Goal: Task Accomplishment & Management: Complete application form

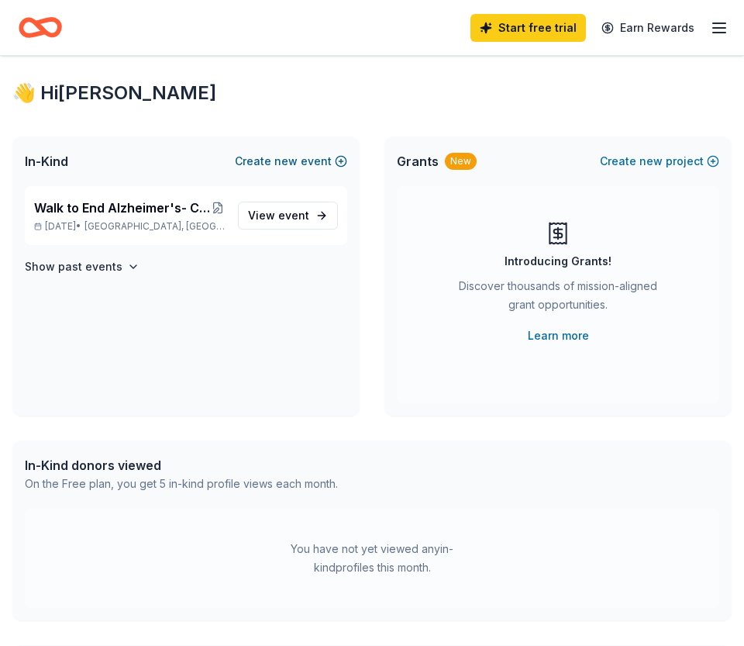
click at [293, 166] on span "new" at bounding box center [285, 161] width 23 height 19
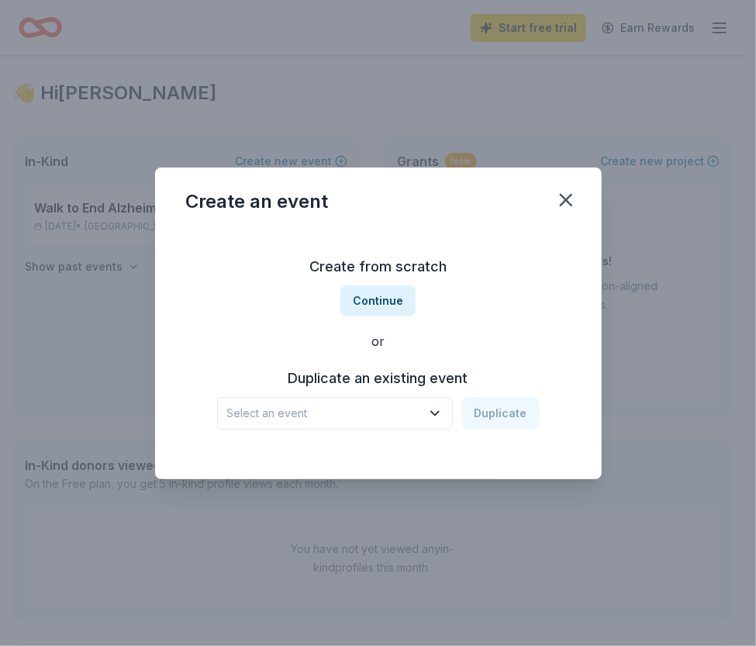
click at [372, 410] on span "Select an event" at bounding box center [324, 413] width 194 height 19
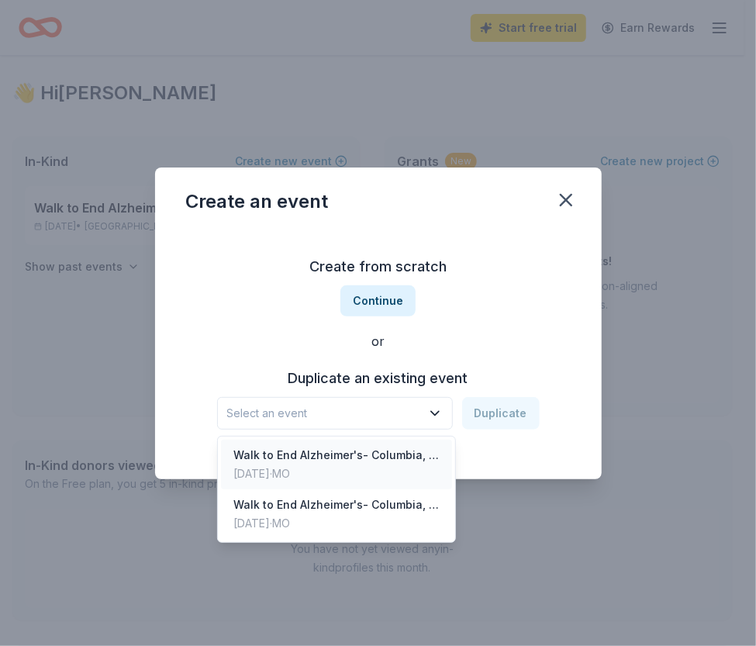
click at [380, 473] on div "Oct 04, 2025 · MO" at bounding box center [336, 473] width 206 height 19
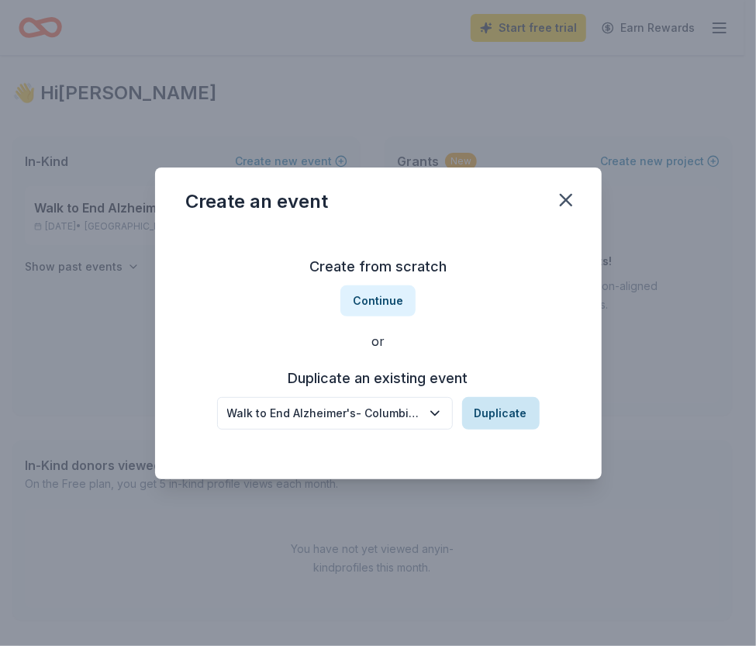
click at [501, 410] on button "Duplicate" at bounding box center [501, 413] width 78 height 33
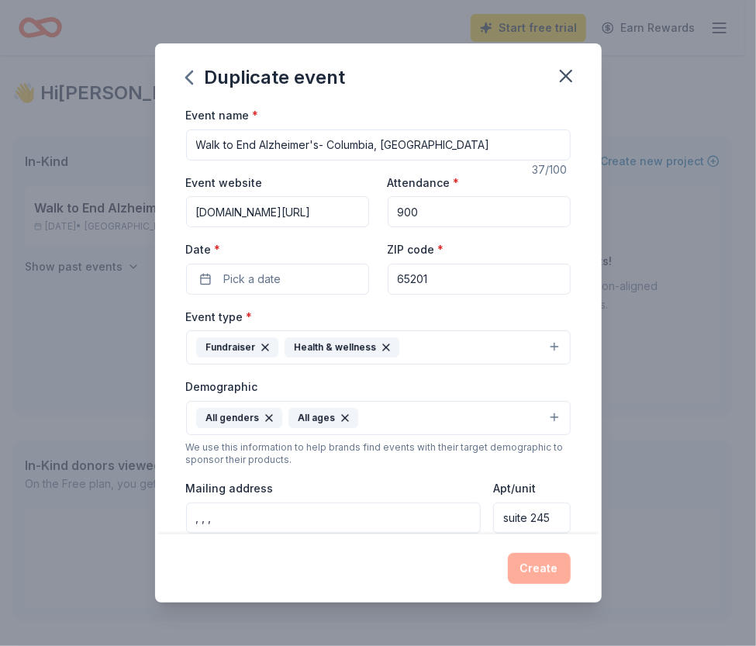
drag, startPoint x: 408, startPoint y: 139, endPoint x: 330, endPoint y: 146, distance: 77.9
click at [330, 146] on input "Walk to End Alzheimer's- Columbia, Mo" at bounding box center [378, 144] width 384 height 31
type input "Walk to End Alzheimer's- [GEOGRAPHIC_DATA], [GEOGRAPHIC_DATA]"
click at [302, 202] on input "alz.org/comowalk" at bounding box center [277, 211] width 183 height 31
drag, startPoint x: 291, startPoint y: 213, endPoint x: 236, endPoint y: 218, distance: 56.0
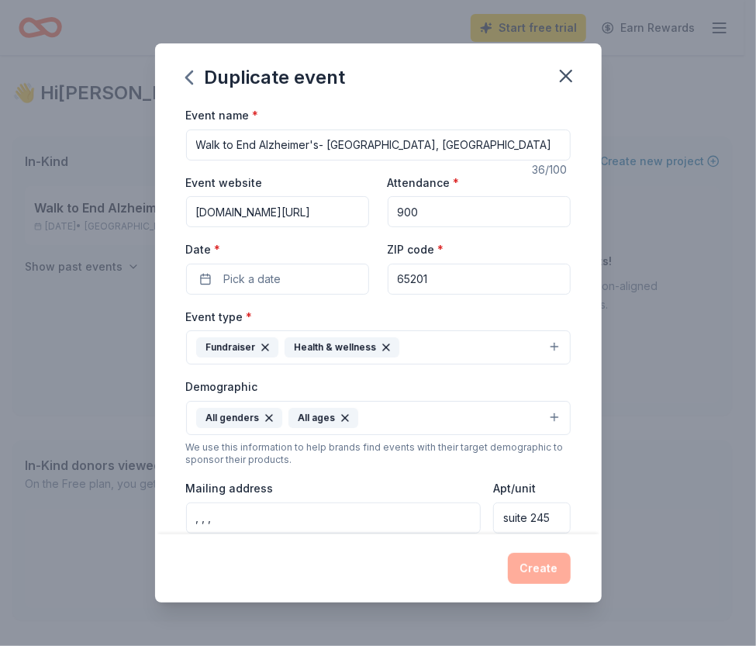
click at [236, 218] on input "alz.org/comowalk" at bounding box center [277, 211] width 183 height 31
type input "alz.org/sedaliawalk"
type input "150"
click at [235, 270] on span "Pick a date" at bounding box center [252, 279] width 57 height 19
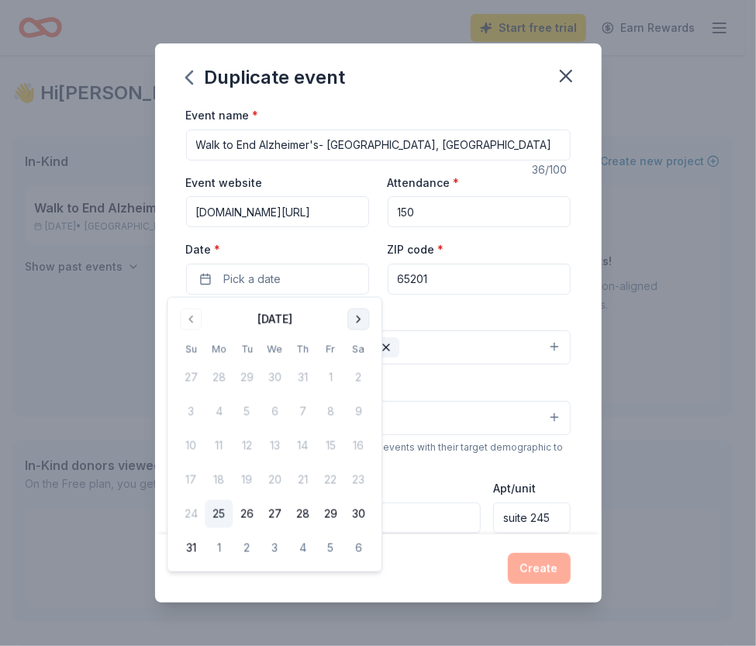
click at [360, 320] on button "Go to next month" at bounding box center [358, 319] width 22 height 22
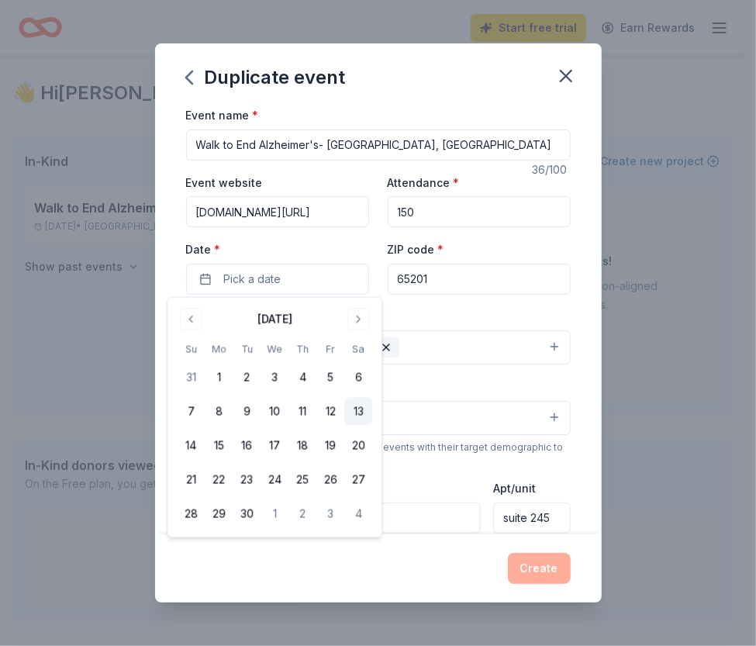
click at [357, 410] on button "13" at bounding box center [358, 412] width 28 height 28
click at [448, 280] on input "65201" at bounding box center [479, 279] width 183 height 31
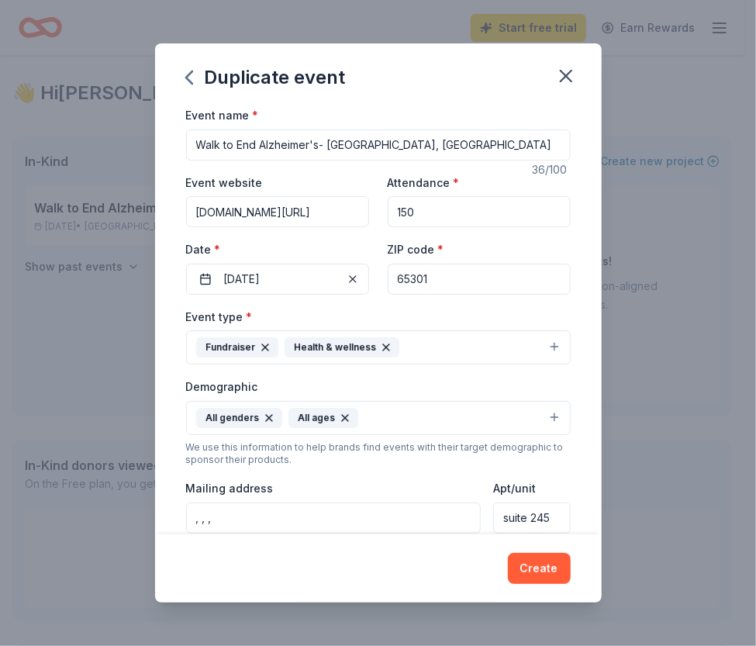
type input "65301"
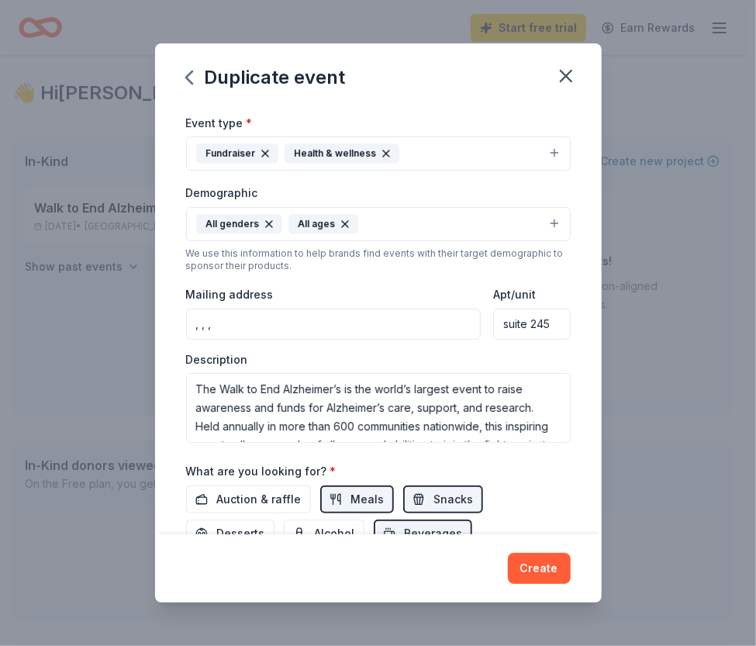
scroll to position [202, 0]
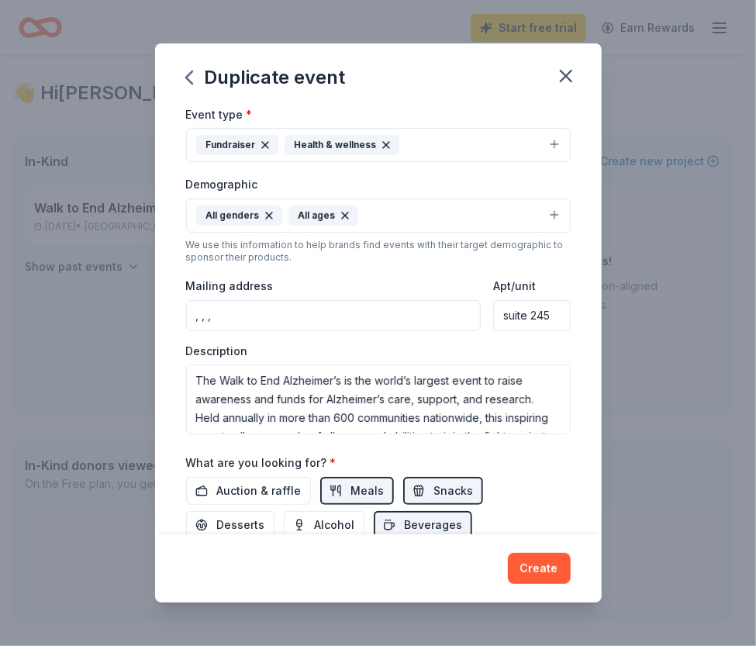
drag, startPoint x: 307, startPoint y: 323, endPoint x: 152, endPoint y: 312, distance: 155.5
click at [152, 312] on div "Duplicate event Event name * Walk to End Alzheimer's- Sedalia, MO 36 /100 Event…" at bounding box center [378, 323] width 756 height 646
type input "1601 E Broadway"
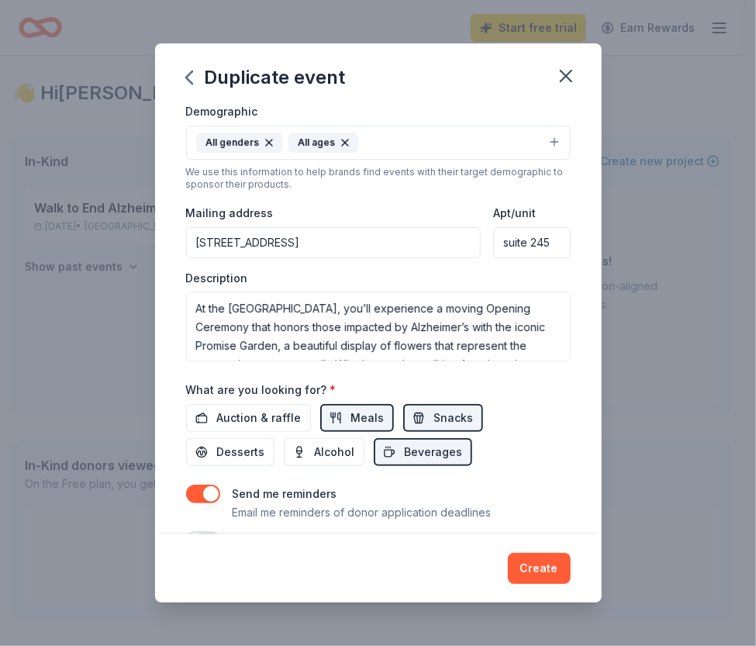
scroll to position [112, 0]
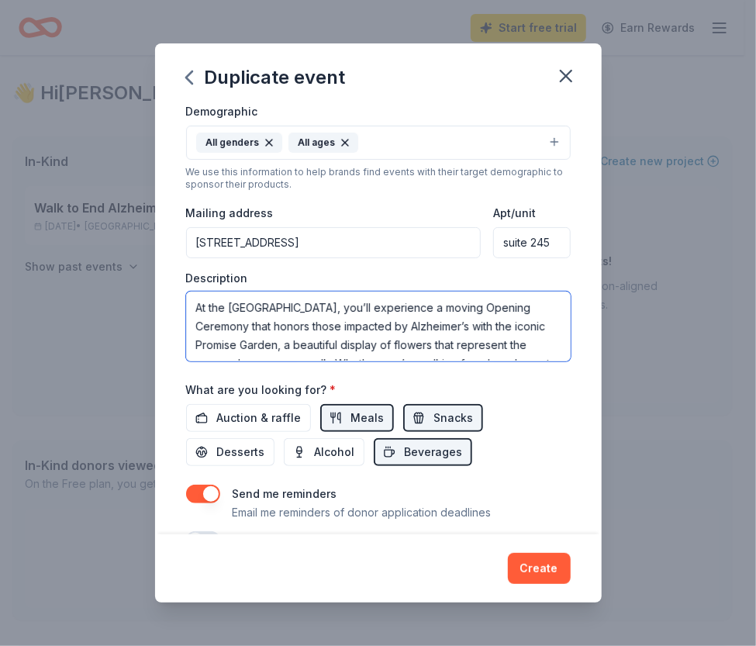
drag, startPoint x: 275, startPoint y: 305, endPoint x: 230, endPoint y: 306, distance: 45.0
click at [230, 306] on textarea "The Walk to End Alzheimer’s is the world’s largest event to raise awareness and…" at bounding box center [378, 326] width 384 height 70
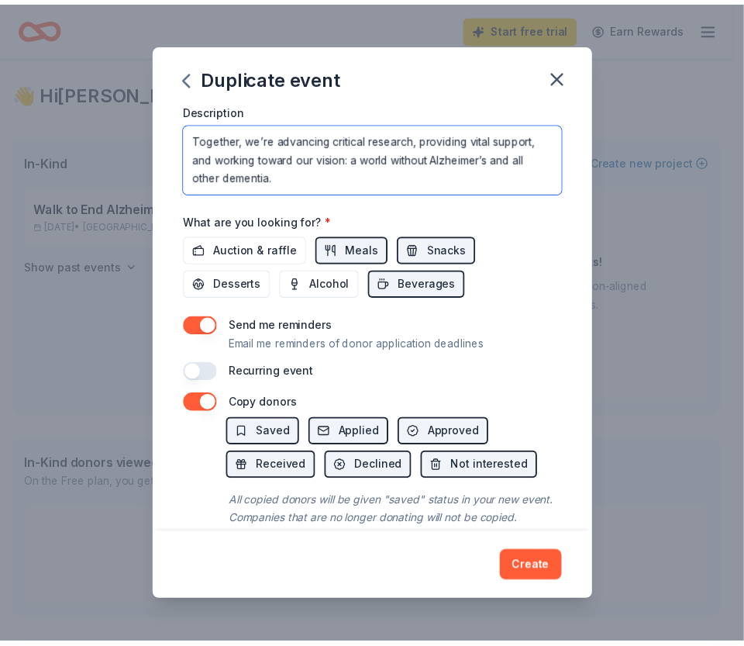
scroll to position [481, 0]
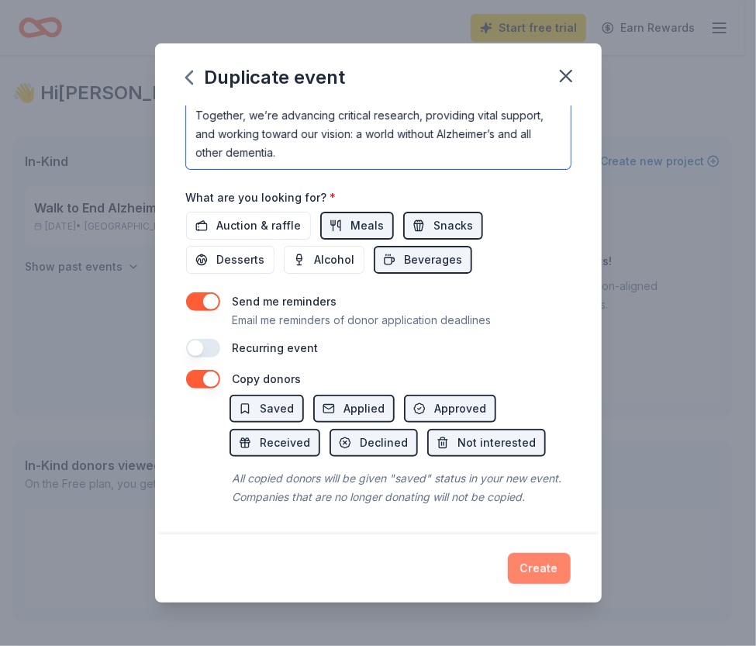
type textarea "The Walk to End Alzheimer’s is the world’s largest event to raise awareness and…"
click at [535, 567] on button "Create" at bounding box center [539, 568] width 63 height 31
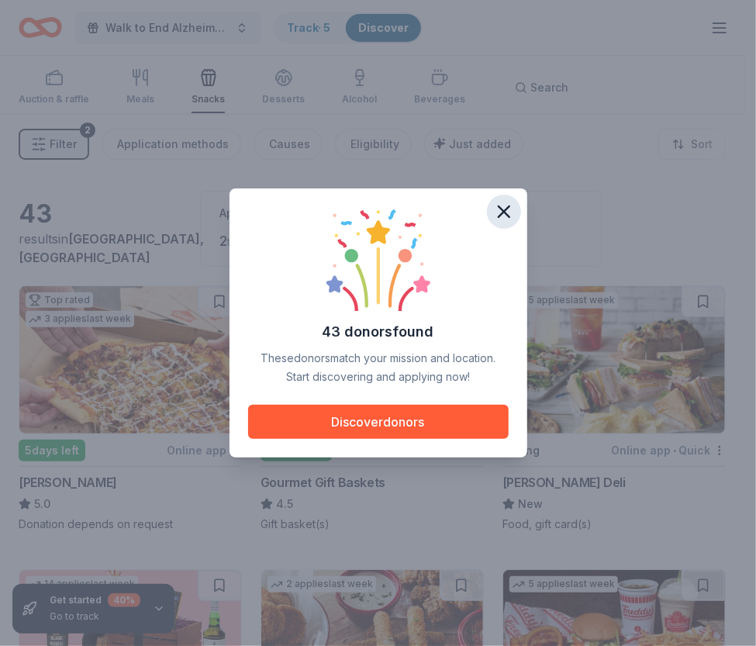
click at [499, 208] on icon "button" at bounding box center [503, 211] width 11 height 11
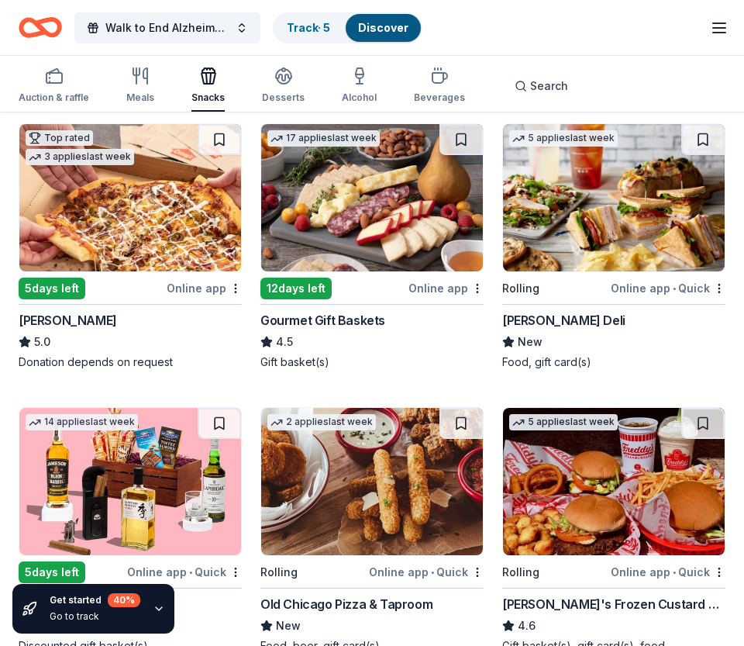
scroll to position [163, 0]
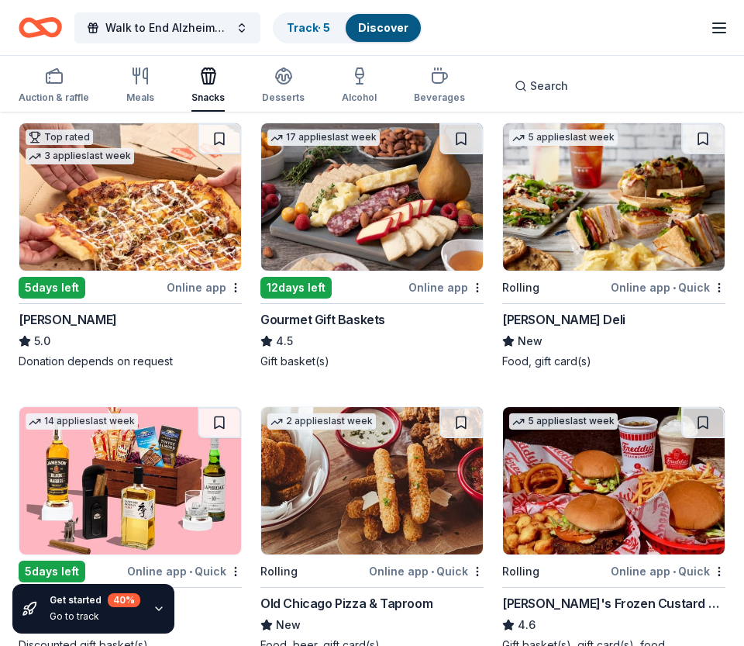
click at [696, 285] on div "Online app • Quick" at bounding box center [668, 286] width 115 height 19
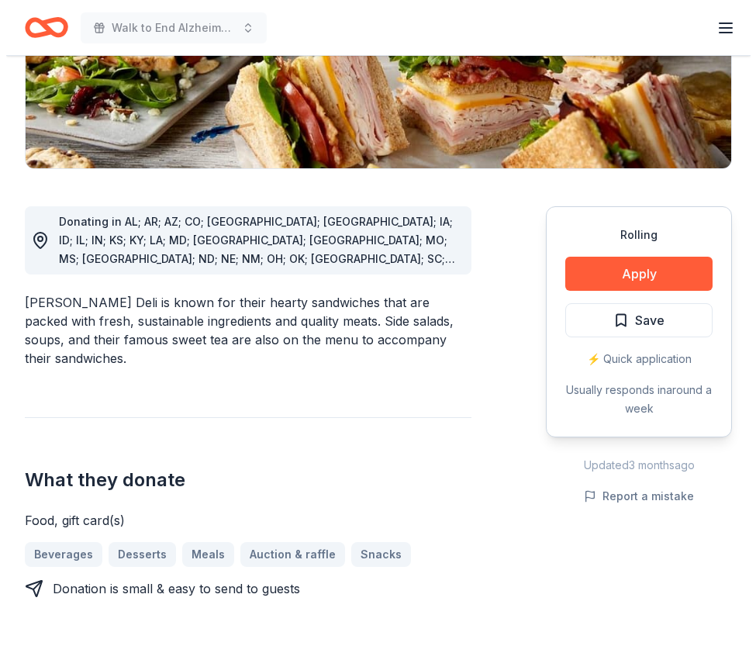
scroll to position [303, 0]
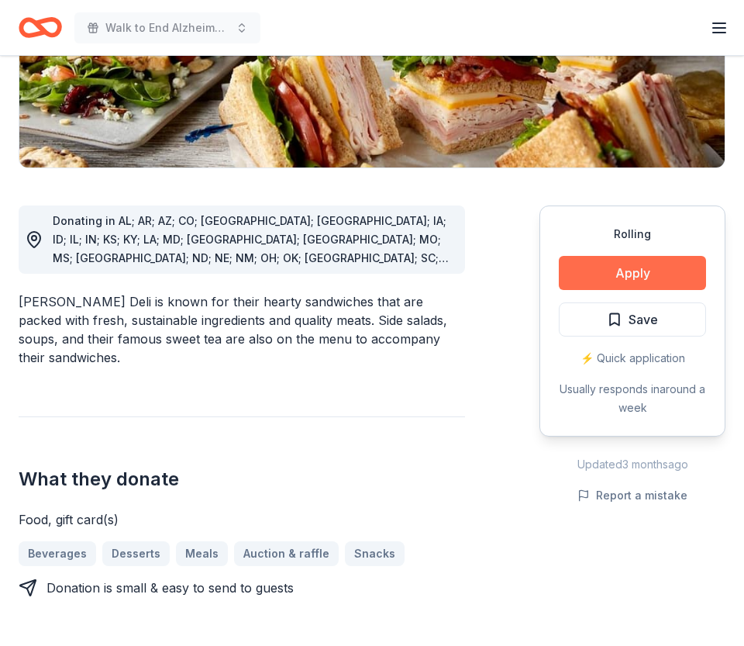
click at [623, 260] on button "Apply" at bounding box center [632, 273] width 147 height 34
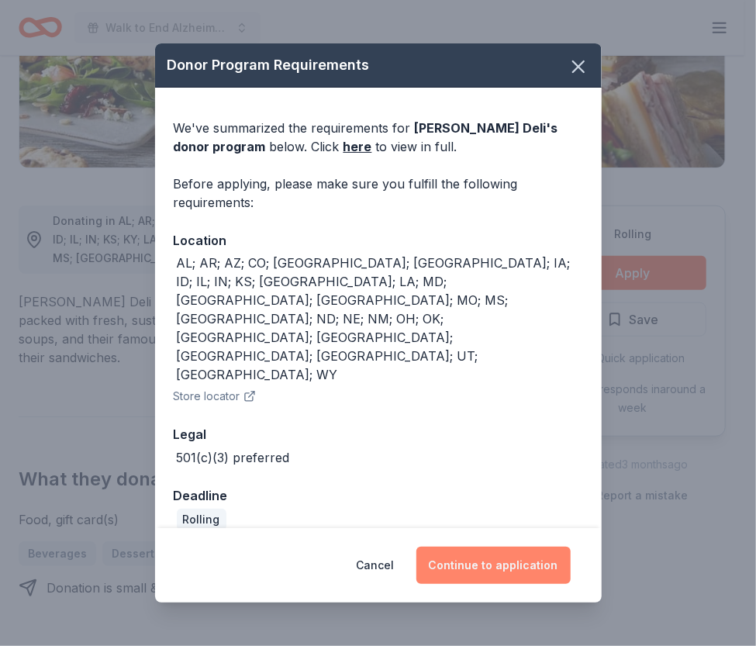
click at [513, 546] on button "Continue to application" at bounding box center [493, 564] width 154 height 37
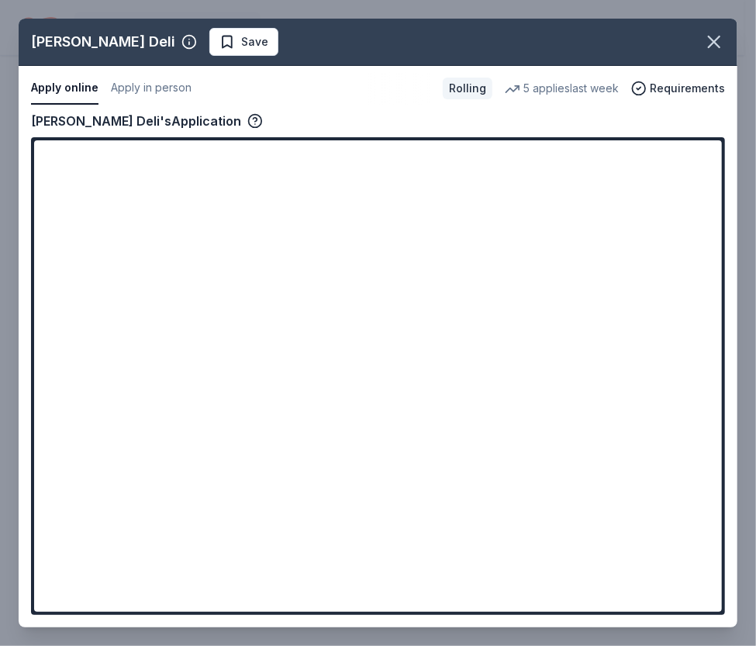
click at [303, 571] on div "McAlister's Deli Save Apply online Apply in person Rolling 5 applies last week …" at bounding box center [378, 323] width 718 height 608
click at [352, 558] on div "McAlister's Deli Save Apply online Apply in person Rolling 5 applies last week …" at bounding box center [378, 323] width 718 height 608
click at [312, 569] on div "McAlister's Deli Save Apply online Apply in person Rolling 5 applies last week …" at bounding box center [378, 323] width 718 height 608
click at [195, 579] on div "McAlister's Deli Save Apply online Apply in person Rolling 5 applies last week …" at bounding box center [378, 323] width 718 height 608
click at [341, 561] on div "McAlister's Deli Save Apply online Apply in person Rolling 5 applies last week …" at bounding box center [378, 323] width 718 height 608
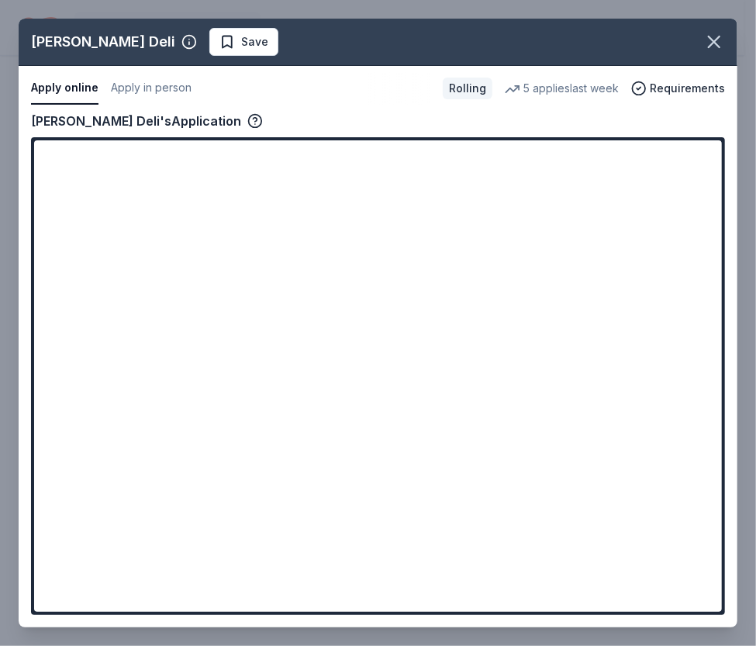
click at [346, 569] on div "McAlister's Deli Save Apply online Apply in person Rolling 5 applies last week …" at bounding box center [378, 323] width 718 height 608
click at [522, 478] on div "McAlister's Deli Save Apply online Apply in person Rolling 5 applies last week …" at bounding box center [378, 323] width 718 height 608
click at [207, 559] on div "McAlister's Deli Save Apply online Apply in person Rolling 5 applies last week …" at bounding box center [378, 323] width 718 height 608
click at [147, 572] on div "McAlister's Deli Save Apply online Apply in person Rolling 5 applies last week …" at bounding box center [378, 323] width 718 height 608
click at [341, 574] on div "McAlister's Deli Save Apply online Apply in person Rolling 5 applies last week …" at bounding box center [378, 323] width 718 height 608
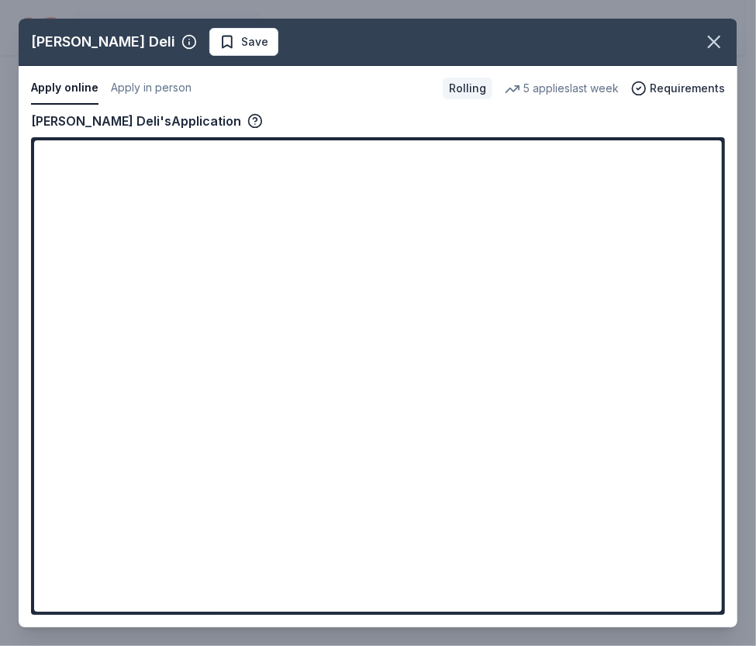
click at [354, 557] on div "McAlister's Deli Save Apply online Apply in person Rolling 5 applies last week …" at bounding box center [378, 323] width 718 height 608
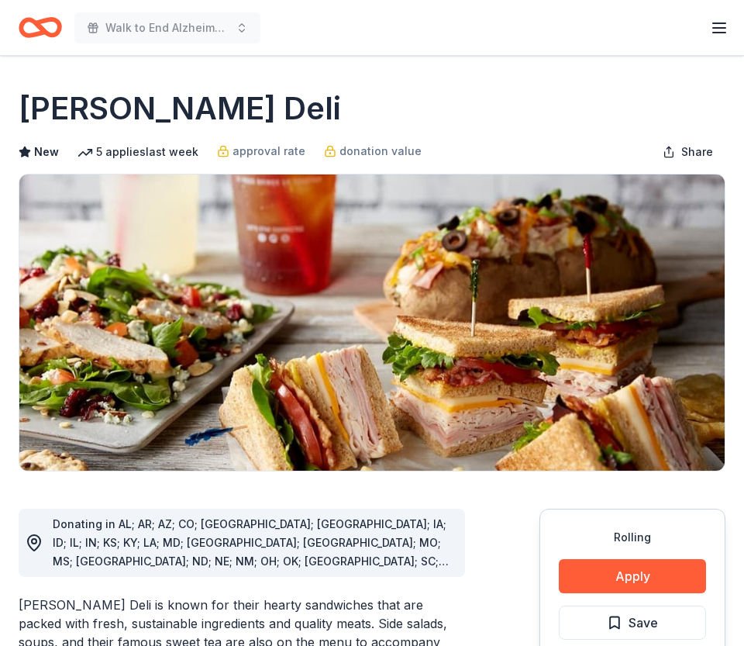
click at [403, 53] on div "Walk to End Alzheimer's- Sedalia, MO Start free trial Earn Rewards" at bounding box center [372, 27] width 744 height 55
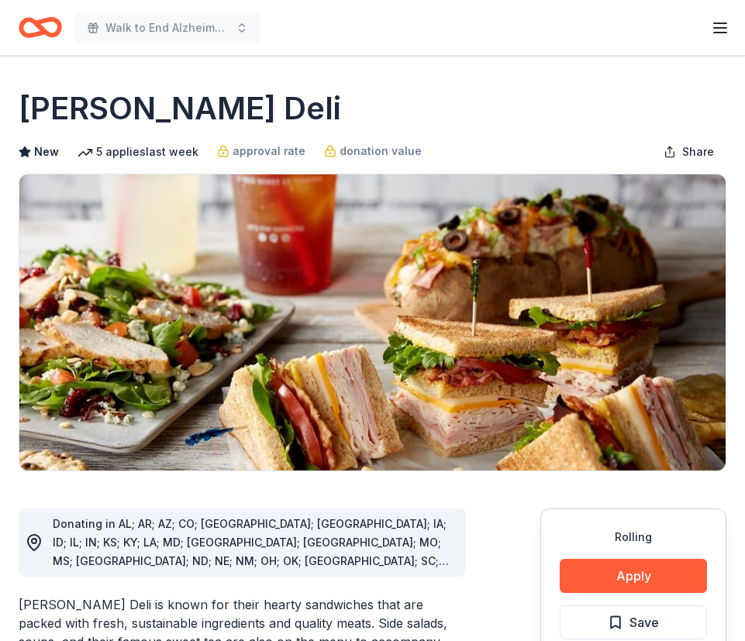
scroll to position [370, 0]
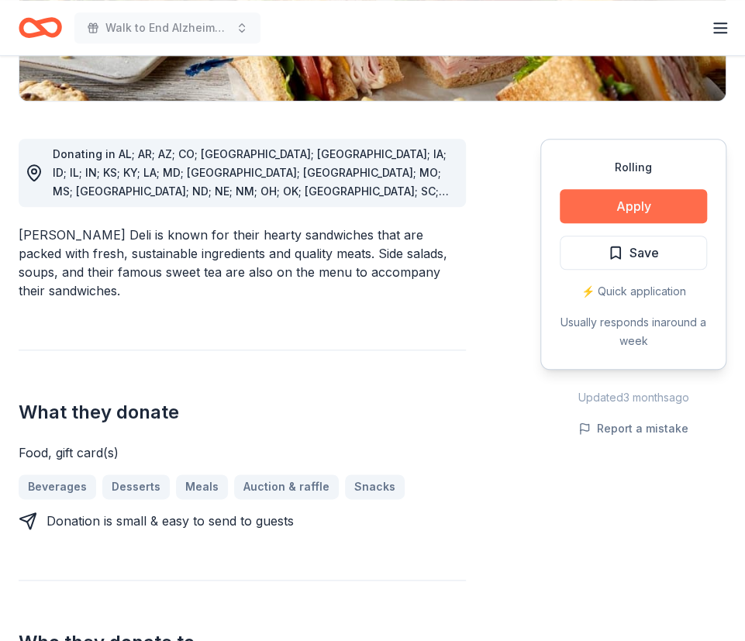
click at [622, 215] on button "Apply" at bounding box center [633, 206] width 147 height 34
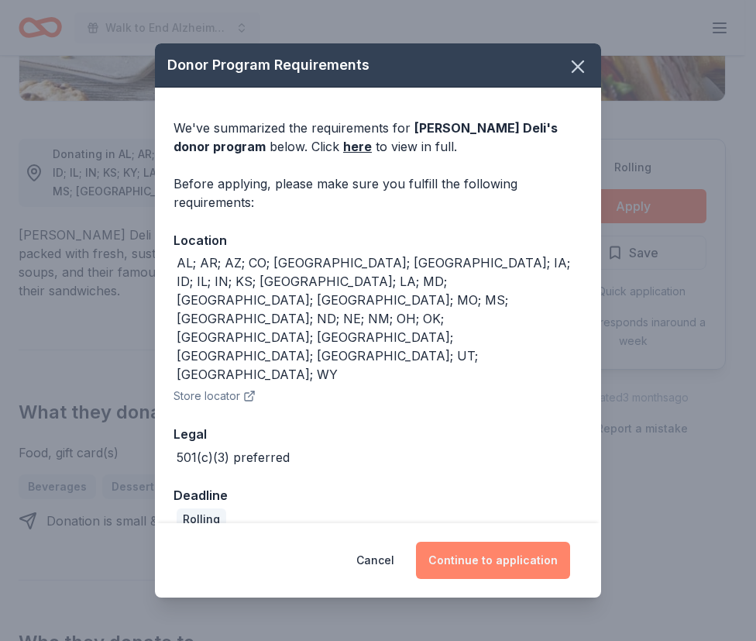
click at [463, 542] on button "Continue to application" at bounding box center [493, 560] width 154 height 37
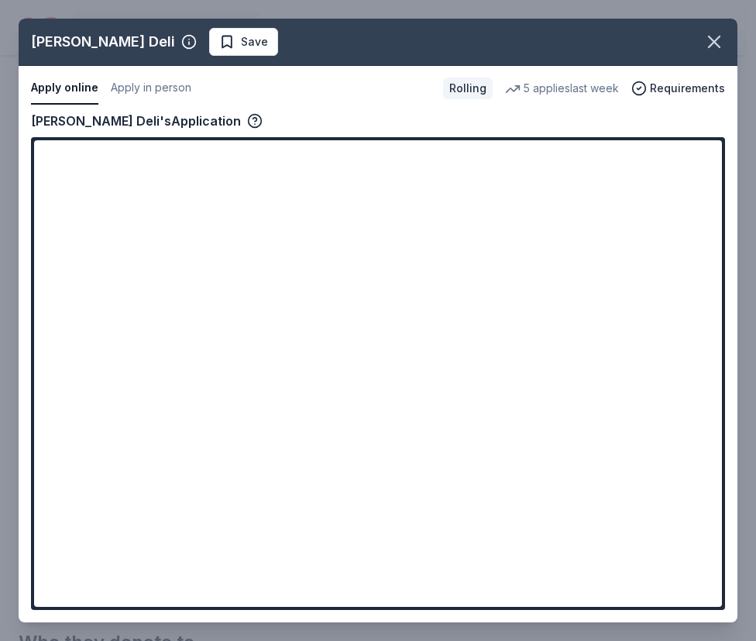
click at [286, 569] on div "[PERSON_NAME] Deli Save Apply online Apply in person Rolling 5 applies last wee…" at bounding box center [378, 321] width 719 height 604
click at [346, 554] on div "[PERSON_NAME] Deli Save Apply online Apply in person Rolling 5 applies last wee…" at bounding box center [378, 321] width 719 height 604
click at [155, 81] on div "McAlister's Deli Save Apply online Apply in person Rolling 5 applies last week …" at bounding box center [378, 321] width 719 height 604
click at [189, 36] on div "McAlister's Deli Save Apply online Apply in person Rolling 5 applies last week …" at bounding box center [378, 321] width 719 height 604
click at [715, 40] on icon "button" at bounding box center [714, 41] width 11 height 11
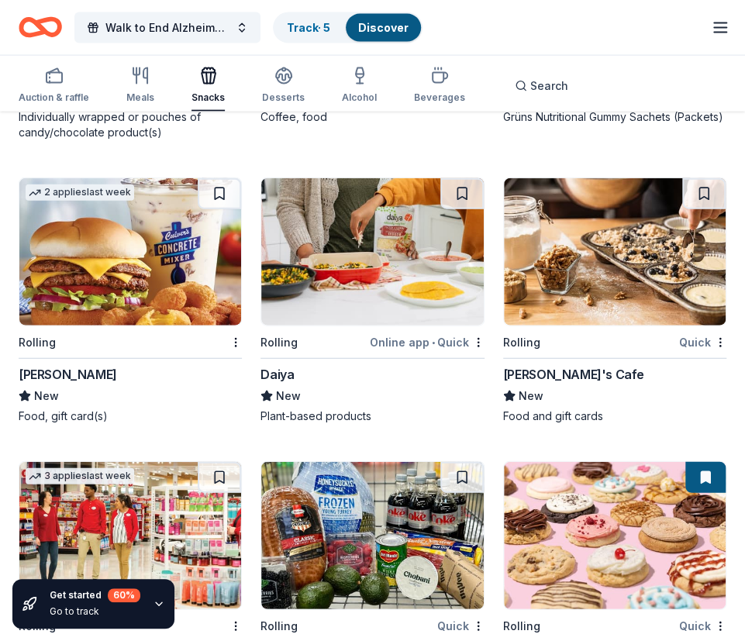
scroll to position [1273, 0]
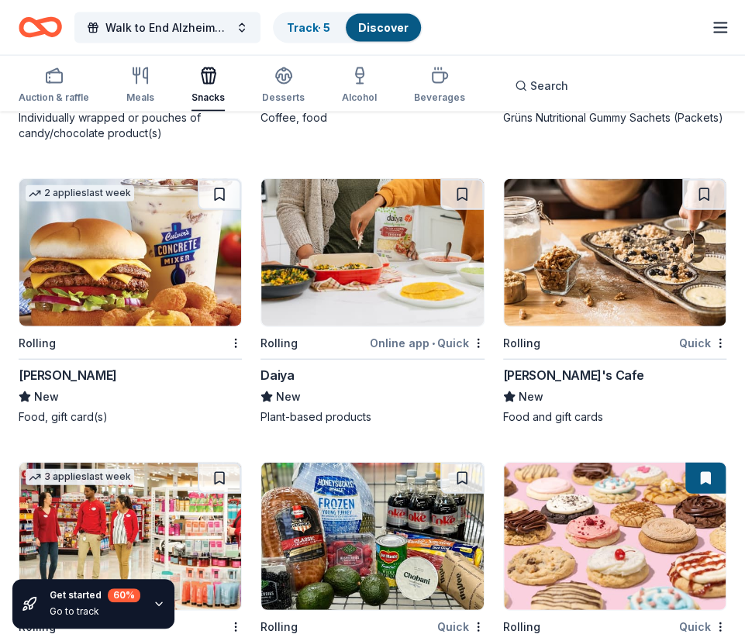
click at [600, 343] on div "Rolling" at bounding box center [589, 342] width 173 height 19
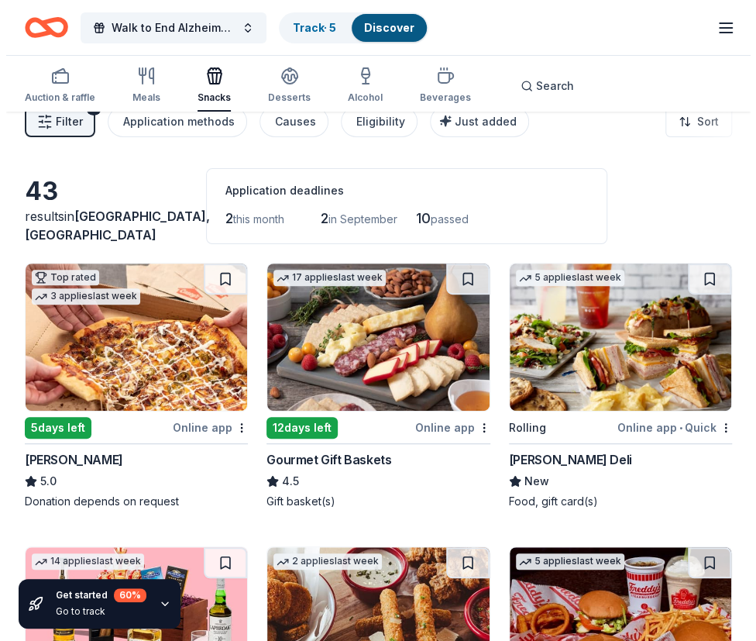
scroll to position [0, 0]
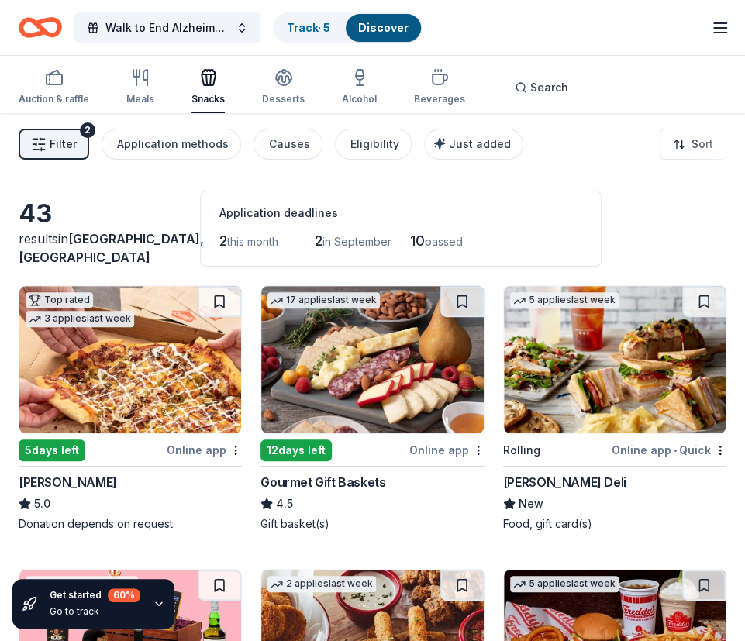
click at [66, 150] on span "Filter" at bounding box center [63, 144] width 27 height 19
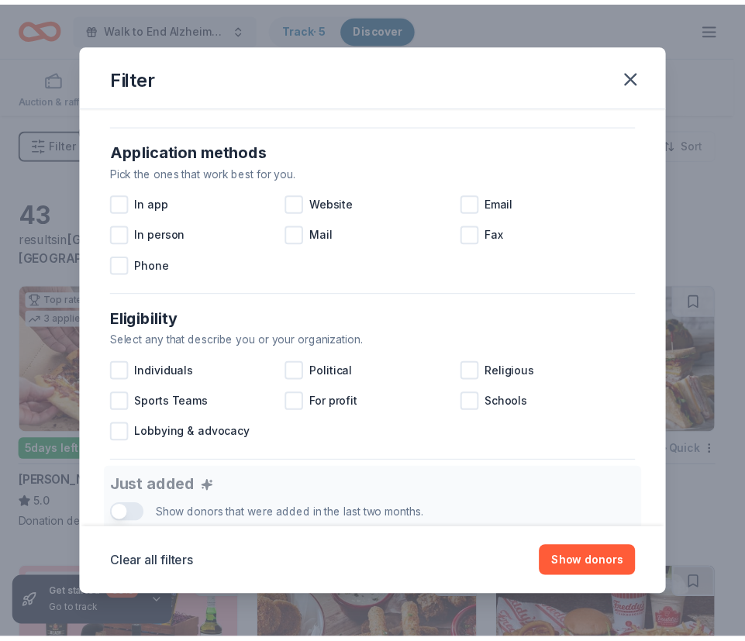
scroll to position [255, 0]
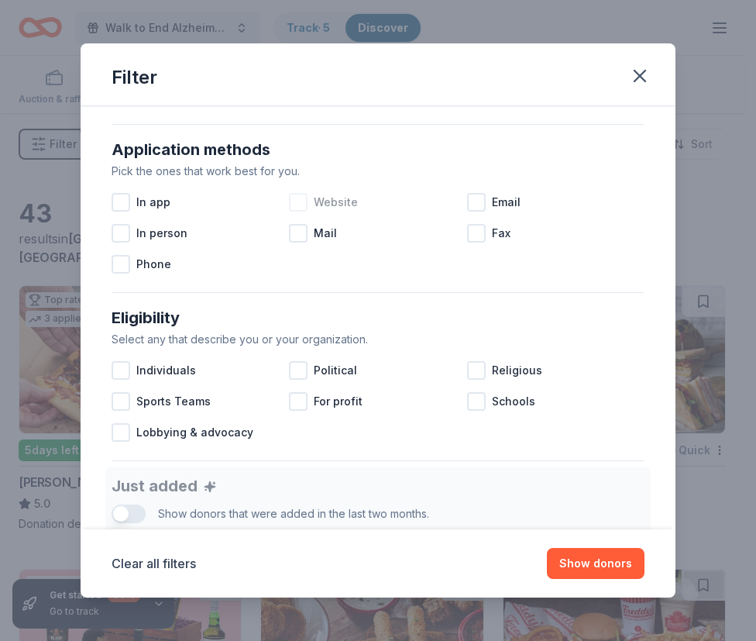
click at [339, 198] on span "Website" at bounding box center [336, 202] width 44 height 19
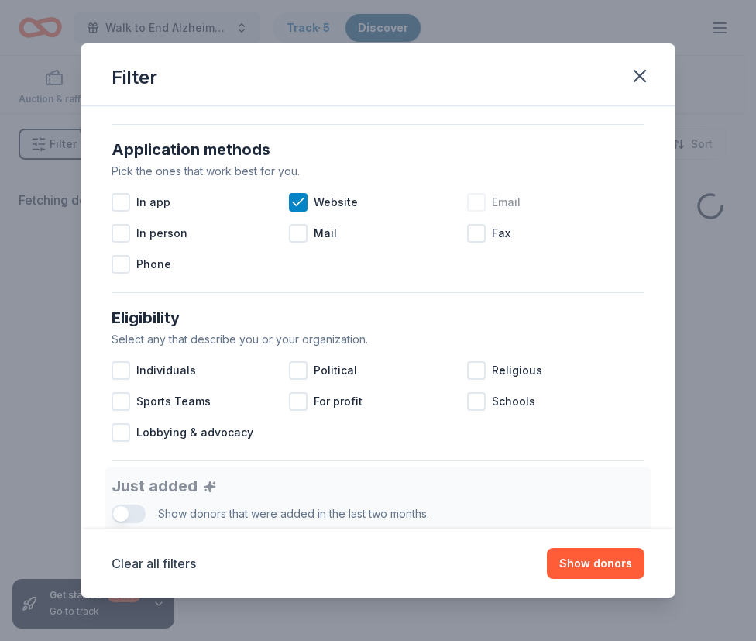
click at [492, 205] on span "Email" at bounding box center [506, 202] width 29 height 19
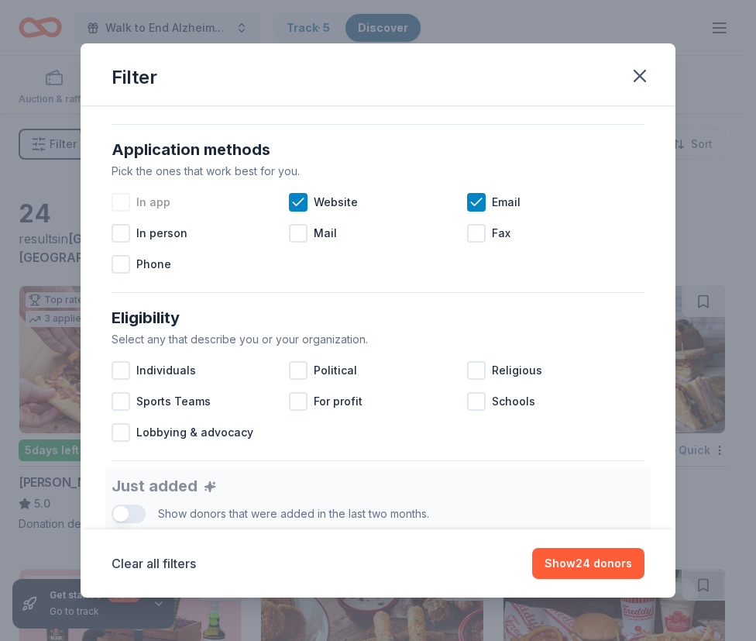
click at [158, 201] on span "In app" at bounding box center [153, 202] width 34 height 19
click at [158, 262] on span "Phone" at bounding box center [153, 264] width 35 height 19
click at [595, 570] on button "Show 35 donors" at bounding box center [589, 563] width 112 height 31
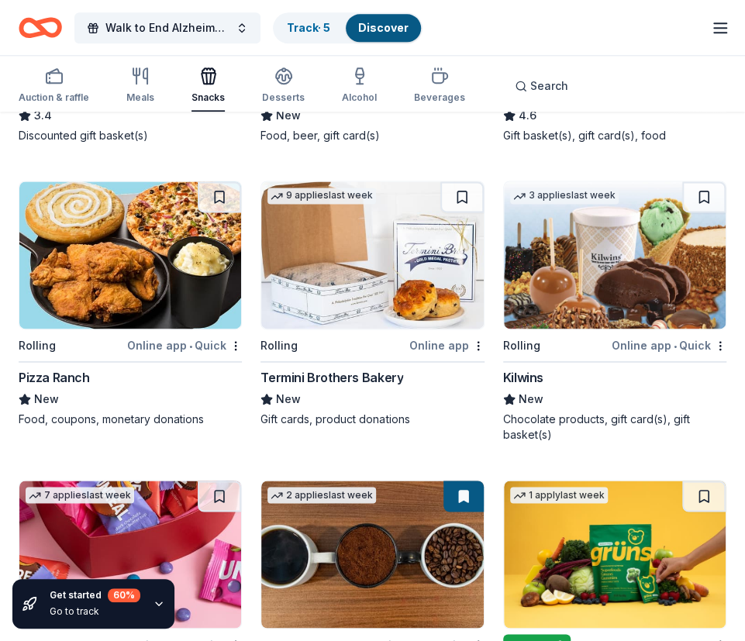
scroll to position [673, 0]
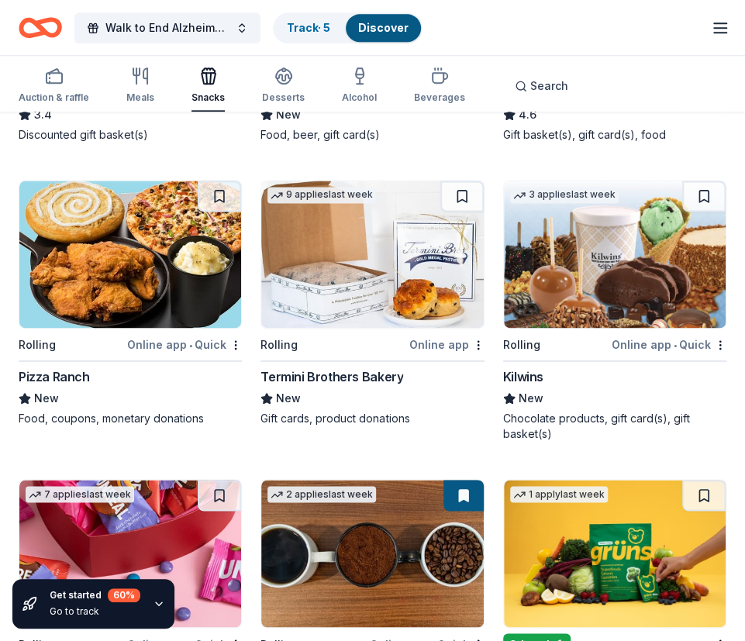
click at [443, 346] on div "Online app" at bounding box center [446, 344] width 75 height 19
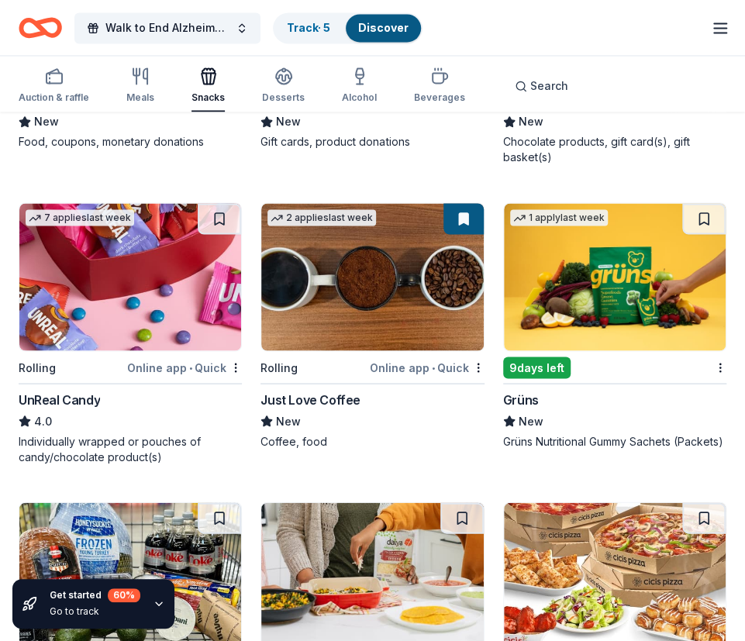
scroll to position [950, 0]
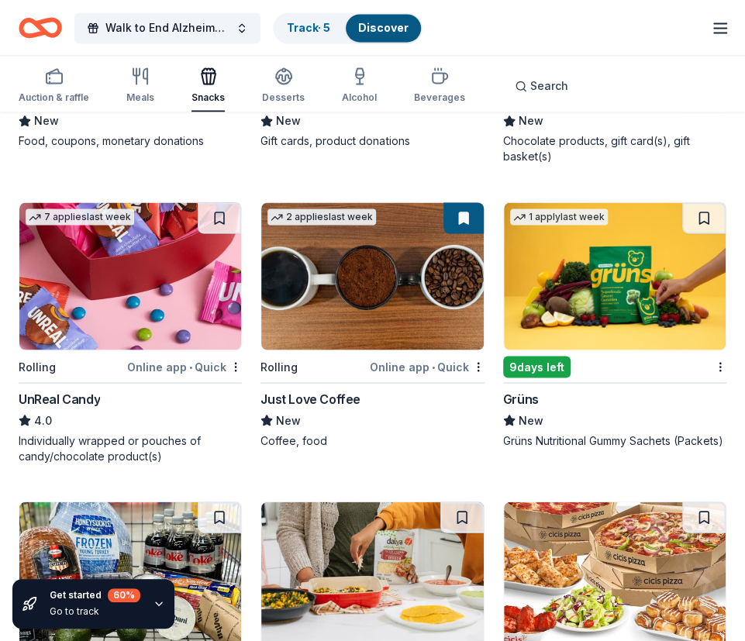
click at [409, 363] on div "Online app • Quick" at bounding box center [427, 366] width 115 height 19
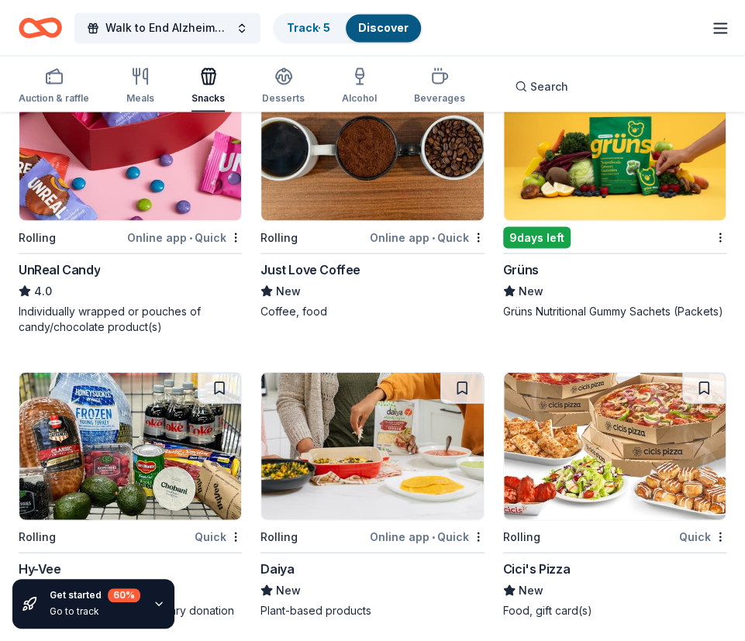
scroll to position [1069, 0]
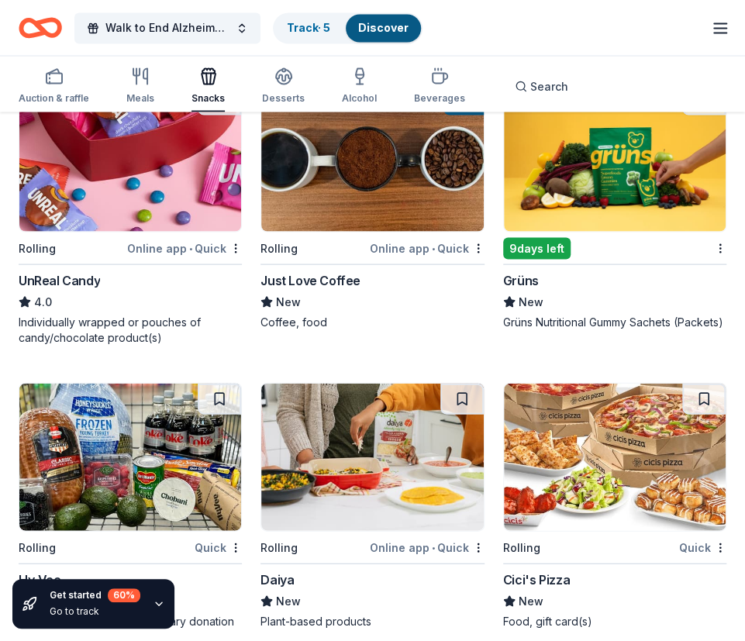
click at [619, 249] on div "9 days left" at bounding box center [605, 247] width 205 height 19
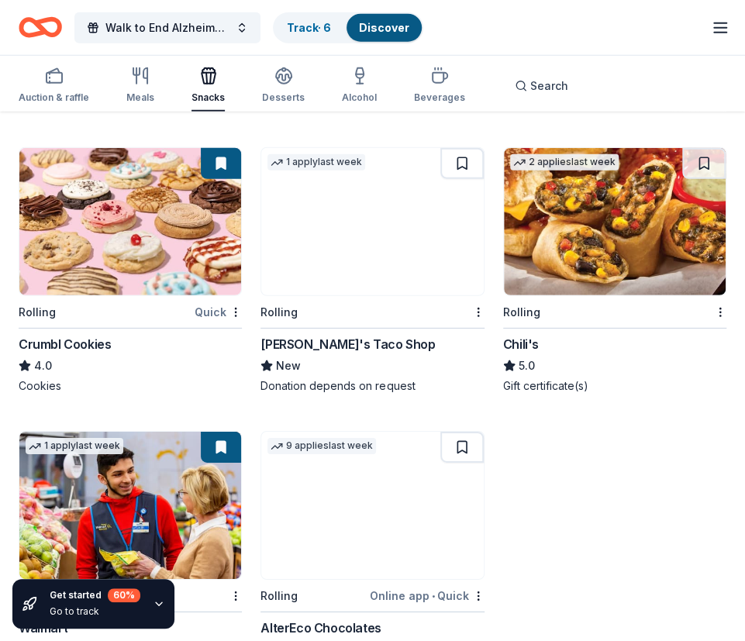
scroll to position [1586, 0]
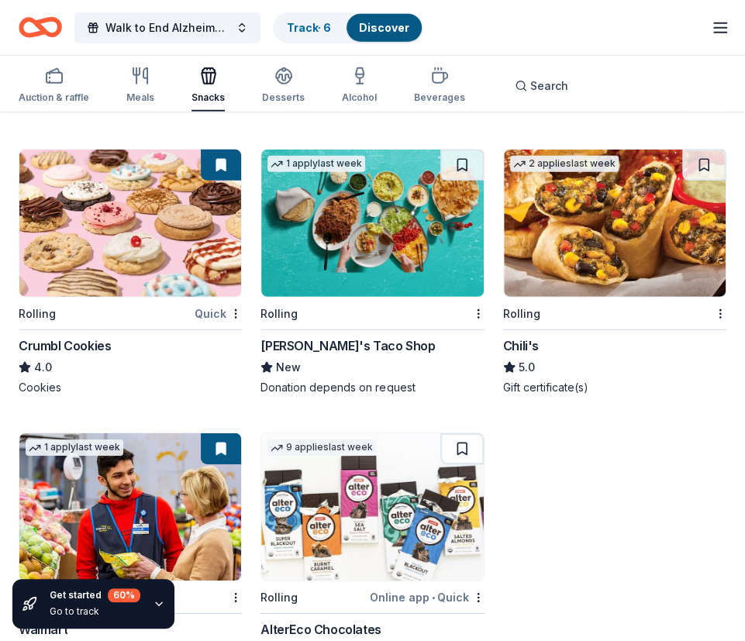
click at [147, 284] on img at bounding box center [130, 223] width 222 height 147
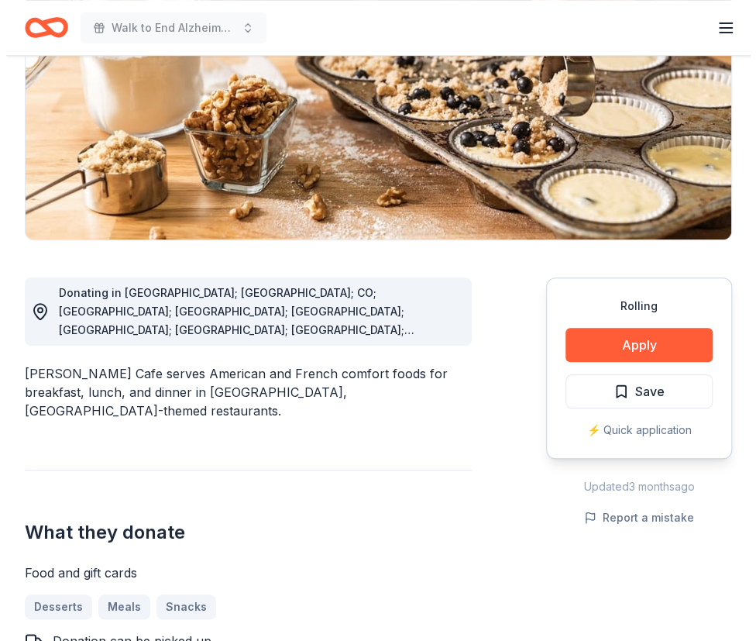
scroll to position [333, 0]
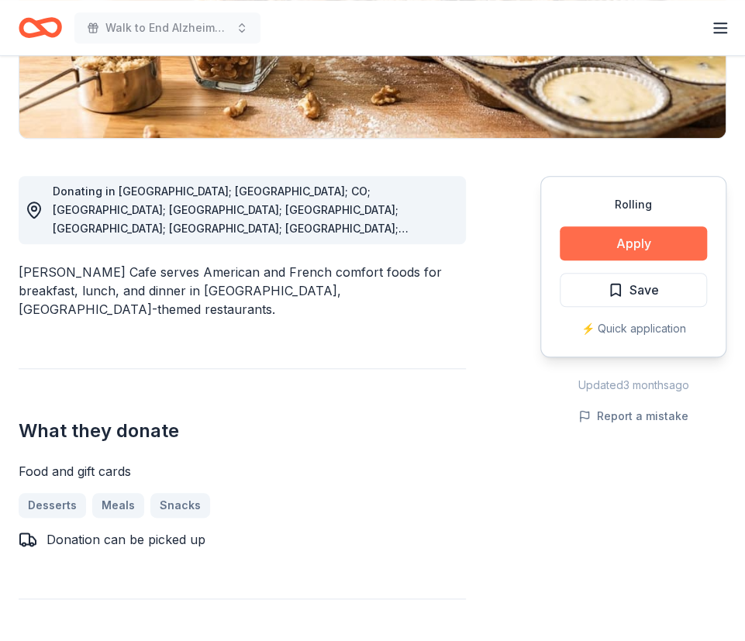
click at [629, 239] on button "Apply" at bounding box center [633, 243] width 147 height 34
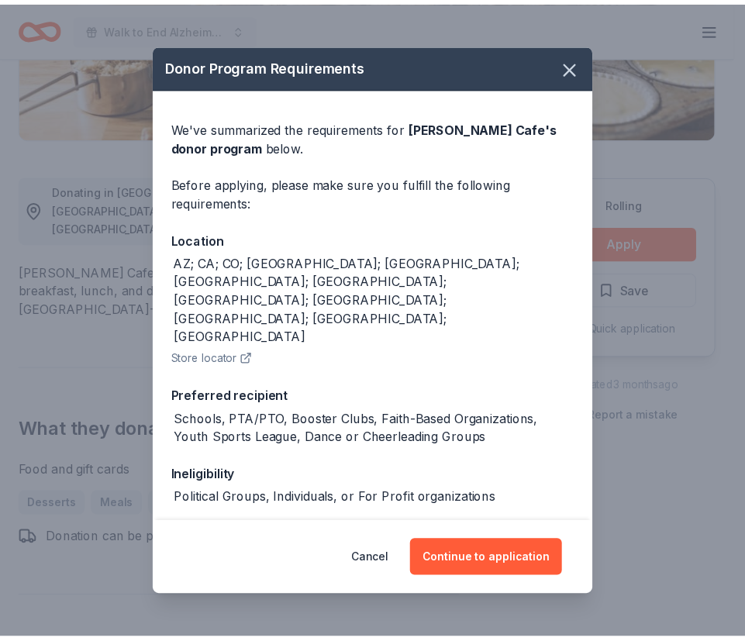
scroll to position [53, 0]
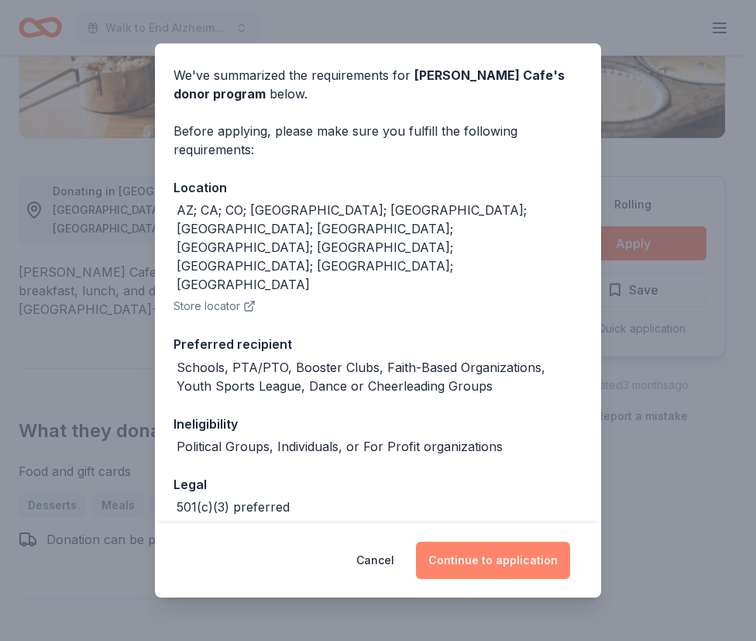
click at [481, 568] on button "Continue to application" at bounding box center [493, 560] width 154 height 37
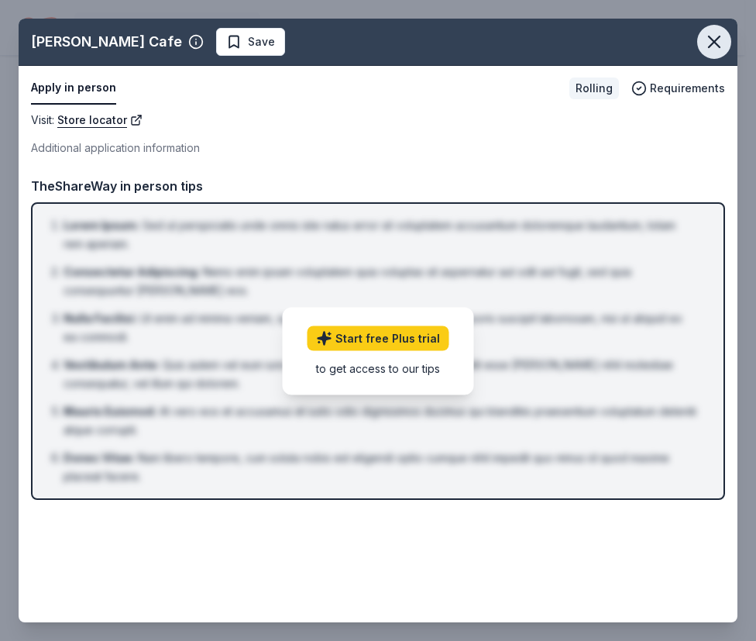
click at [713, 40] on icon "button" at bounding box center [715, 42] width 22 height 22
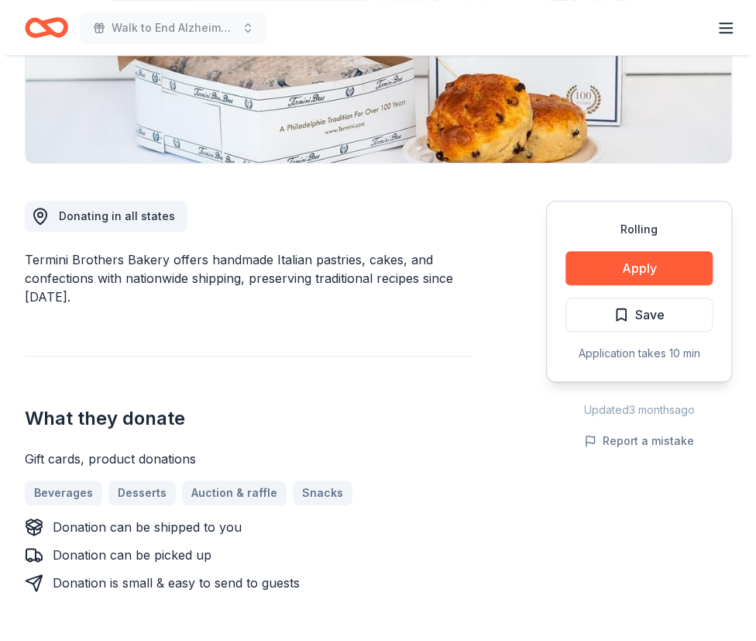
scroll to position [308, 0]
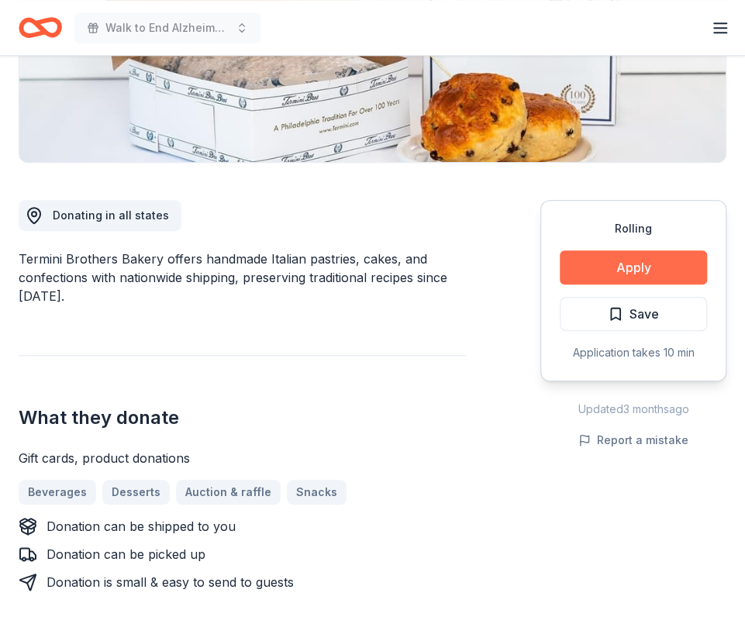
click at [633, 273] on button "Apply" at bounding box center [633, 267] width 147 height 34
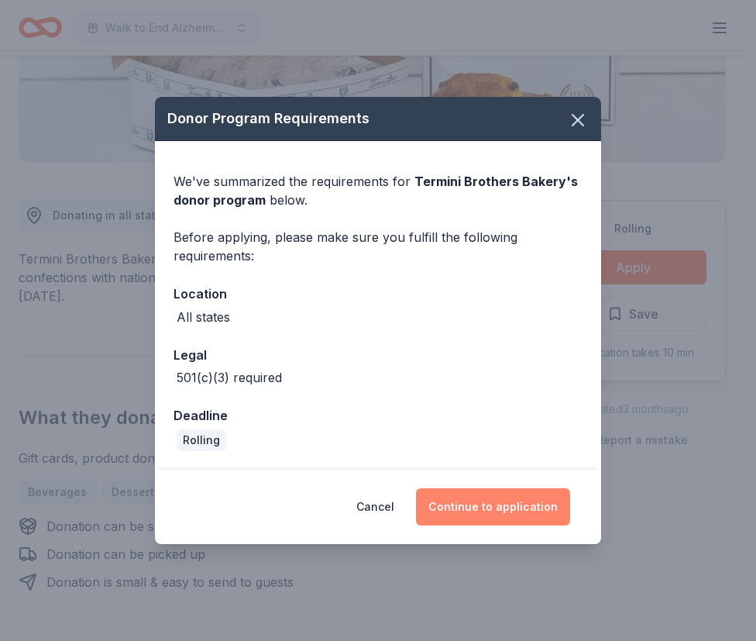
click at [479, 515] on button "Continue to application" at bounding box center [493, 506] width 154 height 37
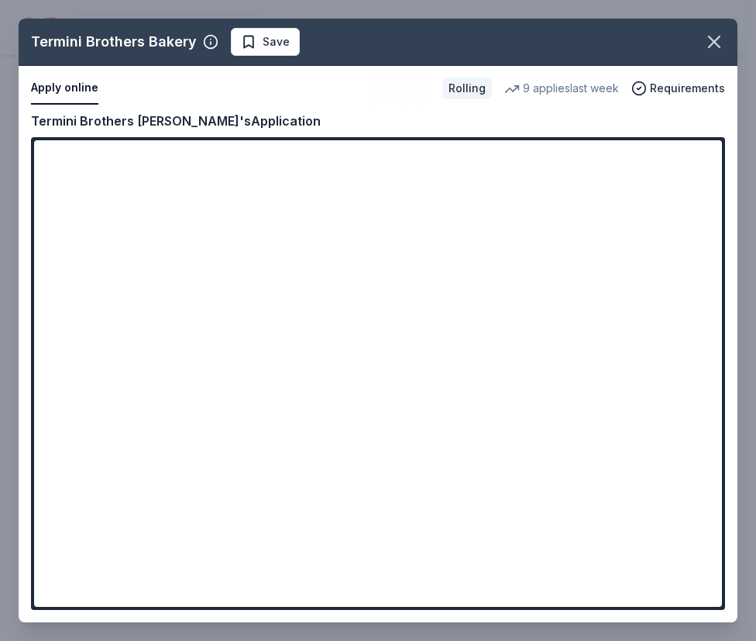
click at [202, 492] on div "Termini Brothers Bakery Save Apply online Rolling 9 applies last week Requireme…" at bounding box center [378, 321] width 719 height 604
click at [136, 496] on div "Termini Brothers Bakery Save Apply online Rolling 9 applies last week Requireme…" at bounding box center [378, 321] width 719 height 604
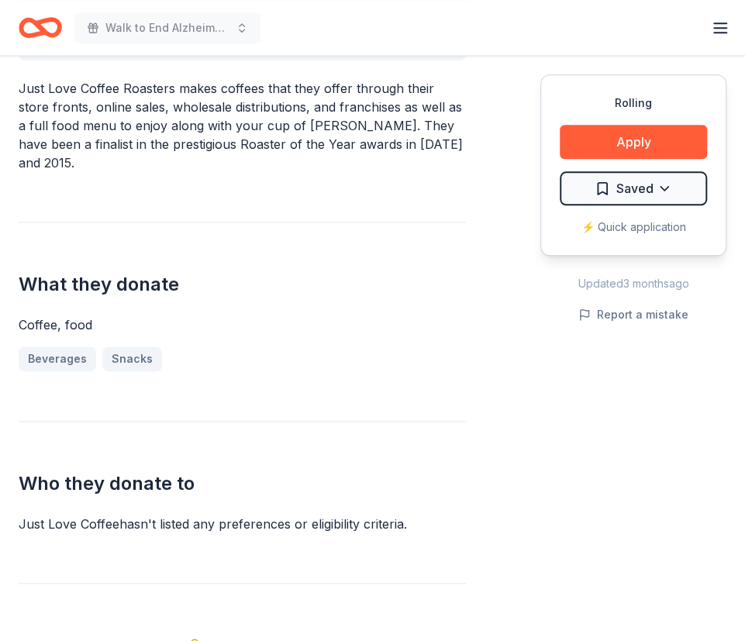
scroll to position [511, 0]
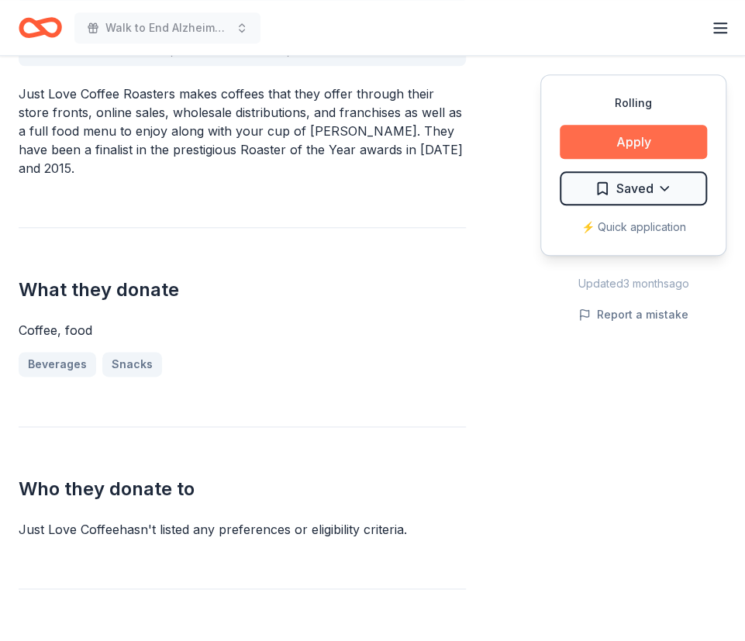
click at [640, 135] on button "Apply" at bounding box center [633, 142] width 147 height 34
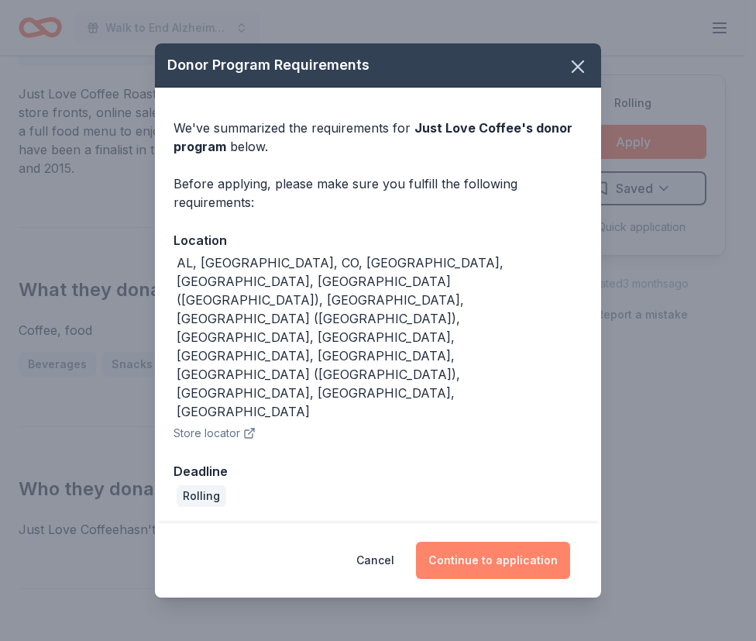
click at [511, 542] on button "Continue to application" at bounding box center [493, 560] width 154 height 37
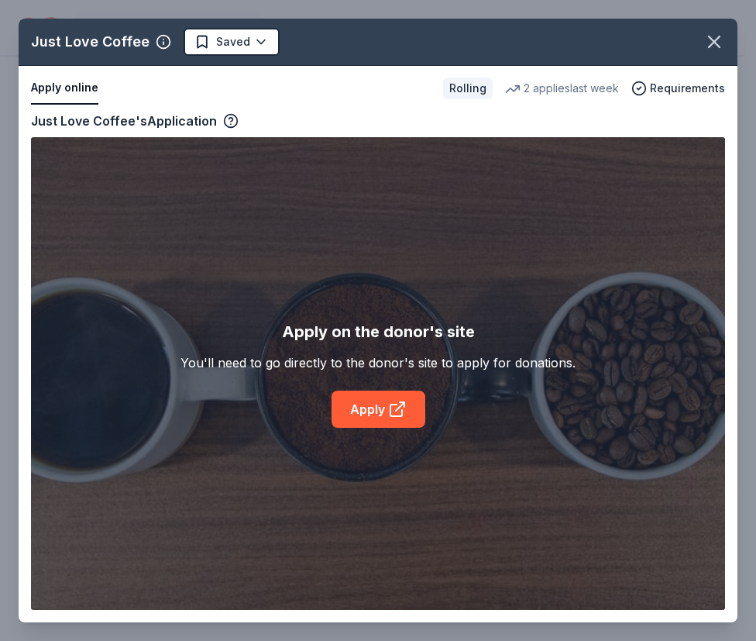
click at [375, 404] on div "Just Love Coffee Saved Apply online Rolling 2 applies last week Requirements Co…" at bounding box center [378, 321] width 719 height 604
click at [383, 412] on div "Just Love Coffee Saved Apply online Rolling 2 applies last week Requirements Co…" at bounding box center [378, 321] width 719 height 604
drag, startPoint x: 383, startPoint y: 412, endPoint x: 336, endPoint y: 103, distance: 312.0
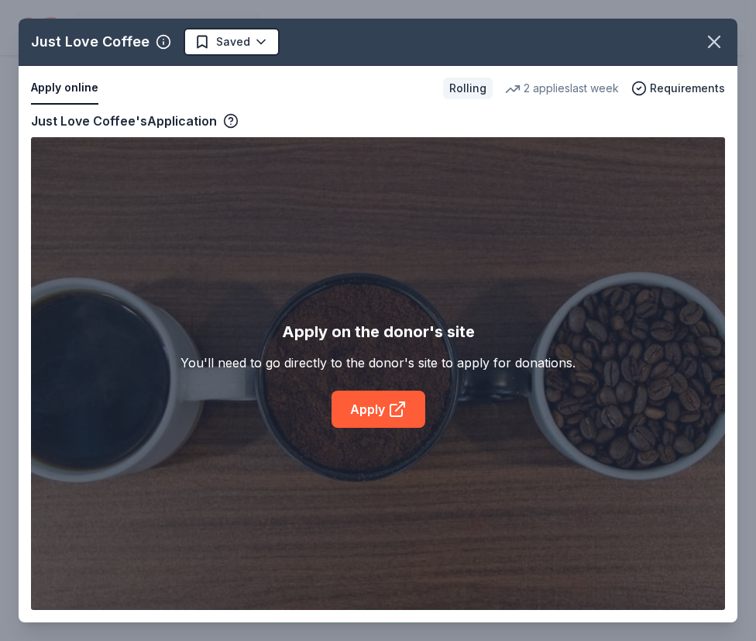
click at [336, 103] on div "Just Love Coffee Saved Apply online Rolling 2 applies last week Requirements Co…" at bounding box center [378, 321] width 719 height 604
click at [710, 36] on icon "button" at bounding box center [715, 42] width 22 height 22
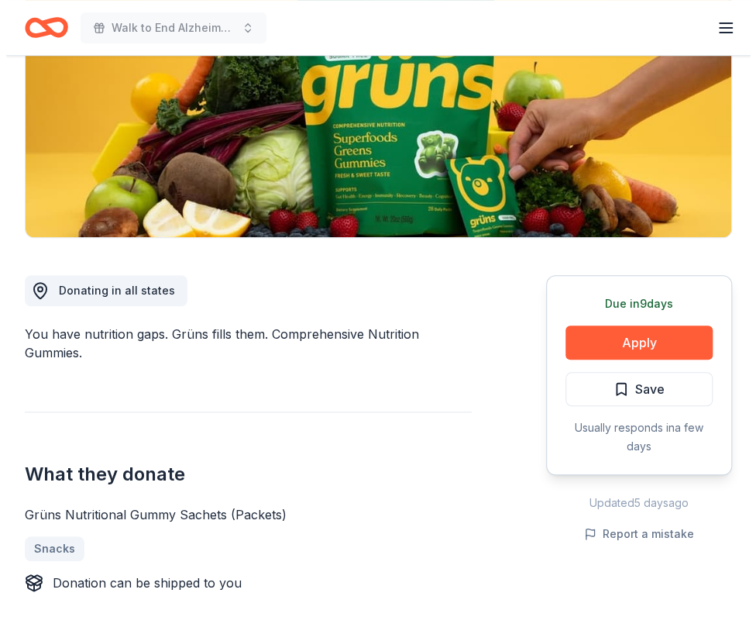
scroll to position [244, 0]
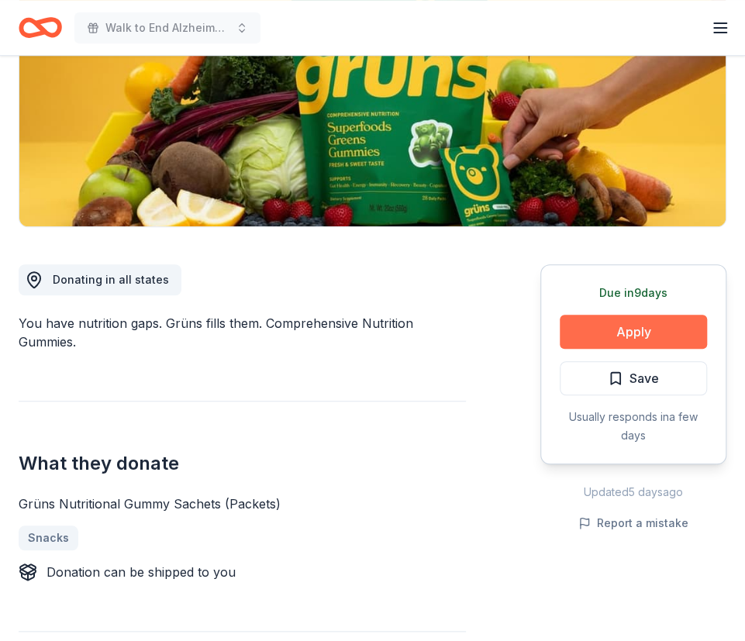
click at [609, 332] on button "Apply" at bounding box center [633, 332] width 147 height 34
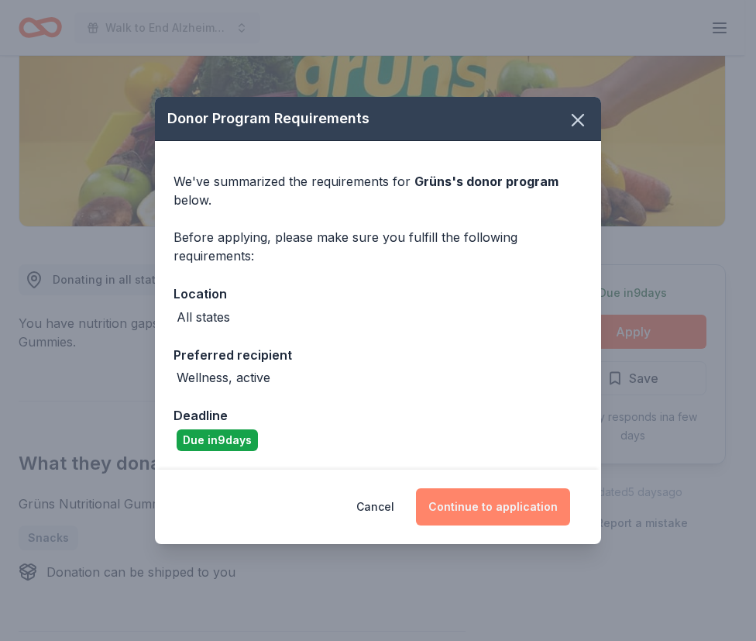
click at [504, 507] on button "Continue to application" at bounding box center [493, 506] width 154 height 37
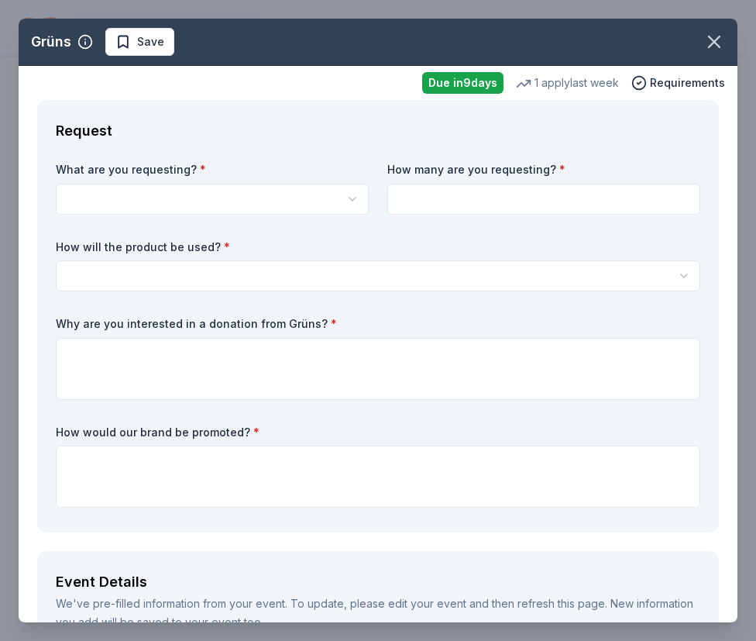
click at [343, 196] on html "Walk to End Alzheimer's- Sedalia, MO Start free trial Earn Rewards Due in 9 day…" at bounding box center [378, 76] width 756 height 641
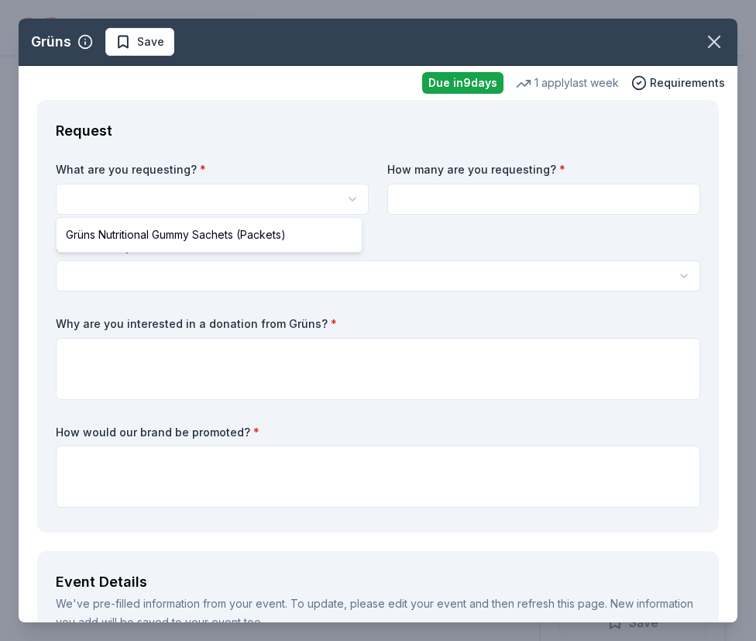
scroll to position [0, 0]
select select "Grüns Nutritional Gummy Sachets (Packets)"
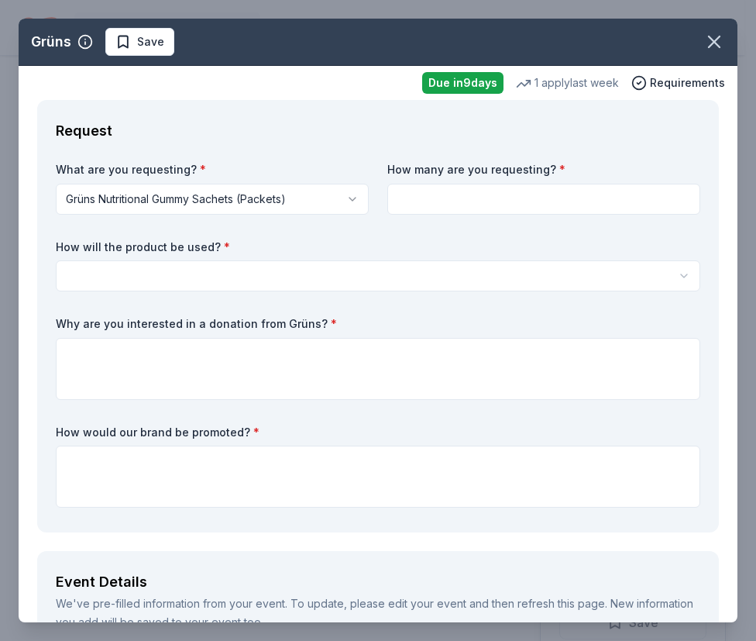
click at [463, 202] on input at bounding box center [544, 199] width 313 height 31
type input "500"
click at [353, 285] on html "Walk to End Alzheimer's- Sedalia, MO Start free trial Earn Rewards Due in 9 day…" at bounding box center [378, 320] width 756 height 641
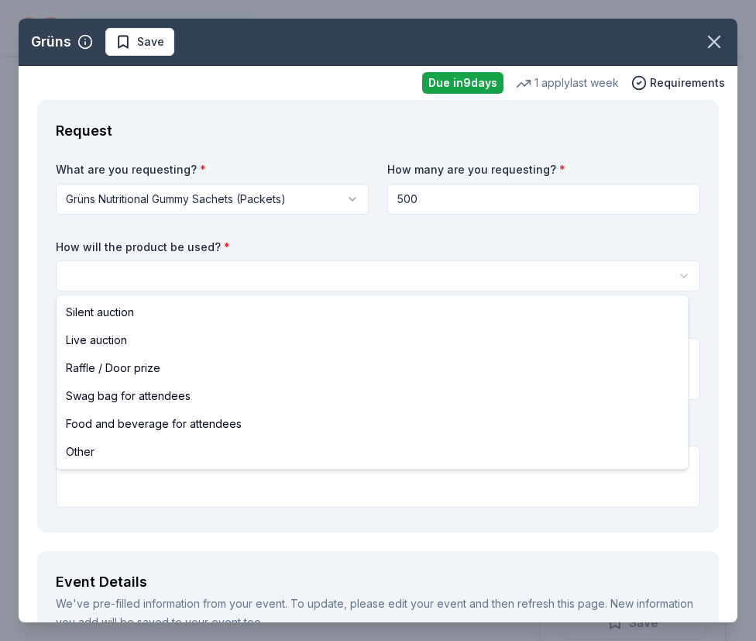
select select "foodAndBeverage"
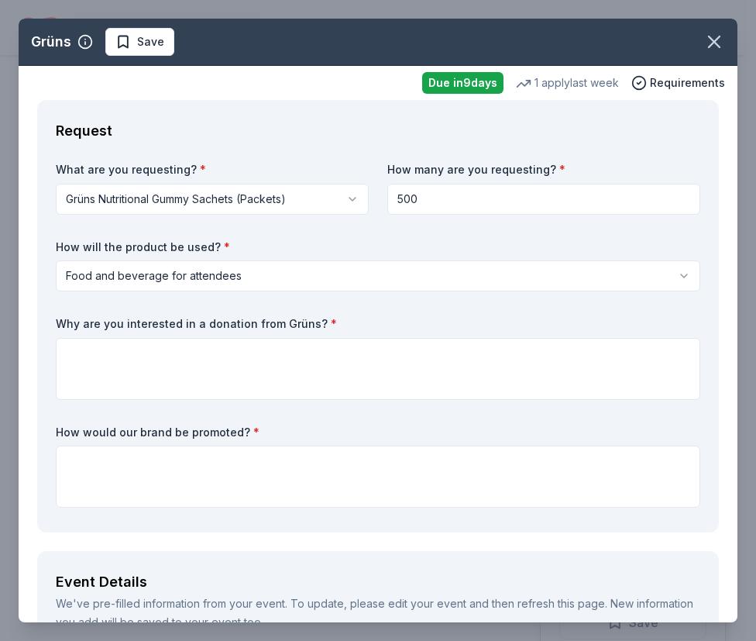
drag, startPoint x: 427, startPoint y: 190, endPoint x: 391, endPoint y: 195, distance: 36.7
click at [391, 195] on input "500" at bounding box center [544, 199] width 313 height 31
type input "100"
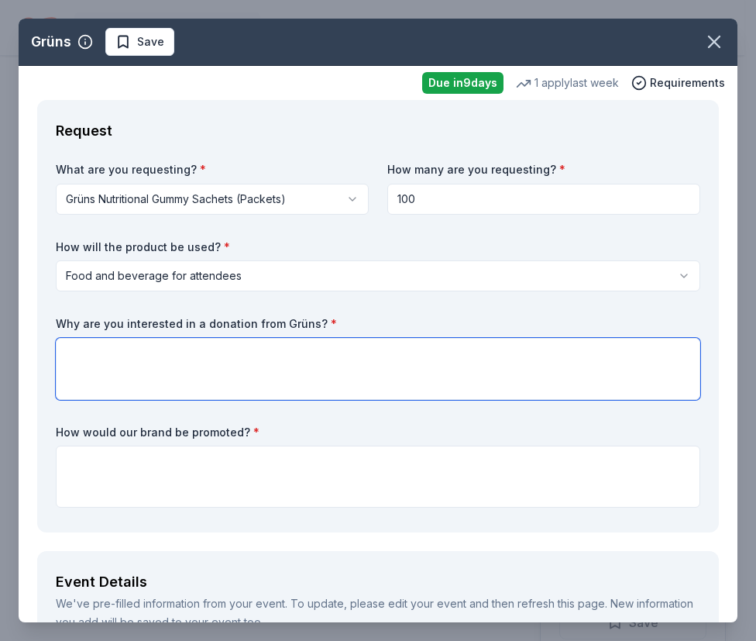
click at [230, 381] on textarea at bounding box center [378, 369] width 645 height 62
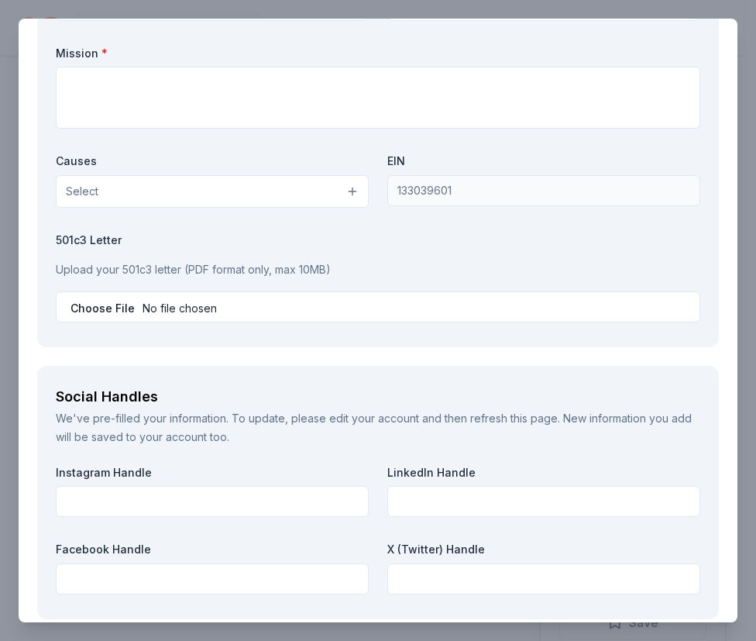
scroll to position [1808, 0]
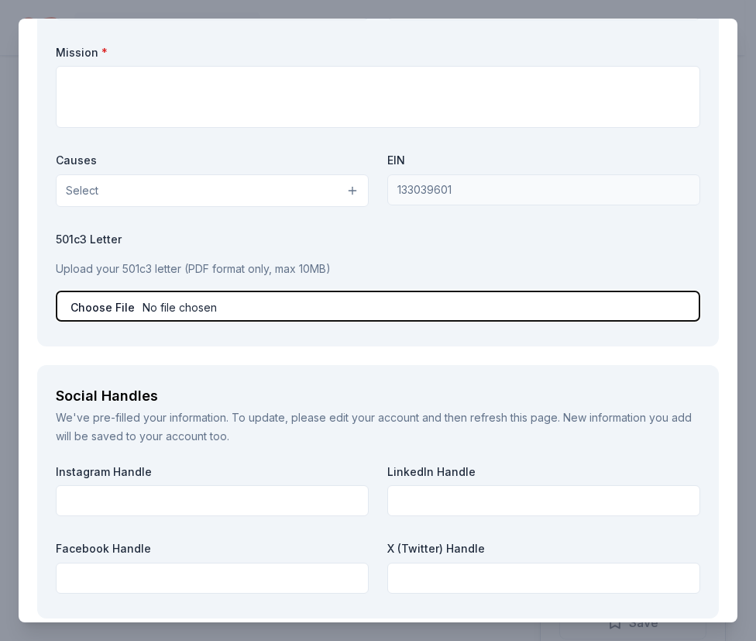
click at [102, 305] on input "file" at bounding box center [378, 306] width 645 height 31
type input "C:\fakepath\IRS Tax Exemption 501c3 Proof 2015.pdf"
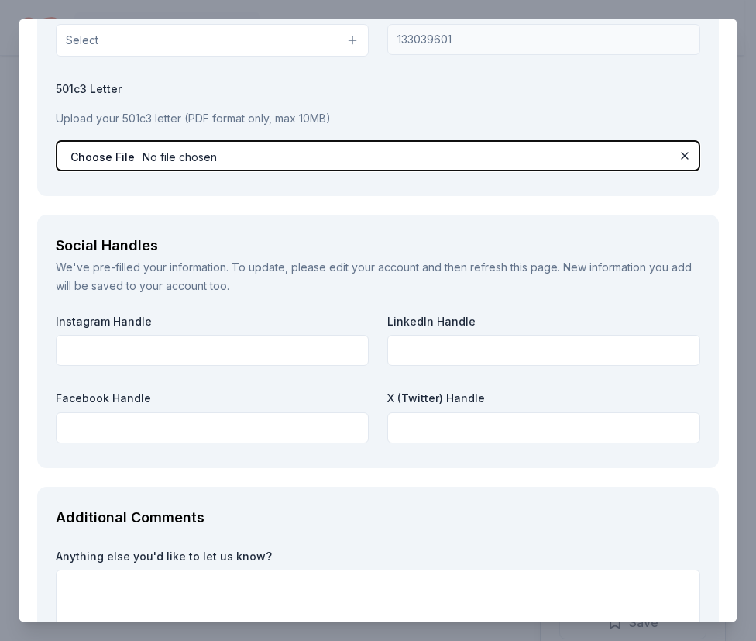
scroll to position [2071, 0]
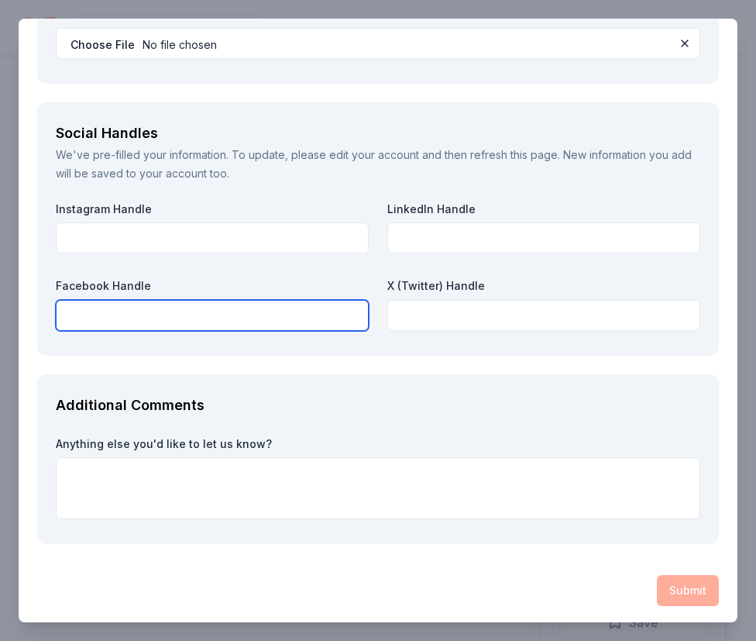
click at [242, 307] on input "text" at bounding box center [212, 315] width 313 height 31
click at [164, 312] on input "text" at bounding box center [212, 315] width 313 height 31
paste input "https://www.facebook.com/groups/2329414624050560"
type input "https://www.facebook.com/groups/2329414624050560"
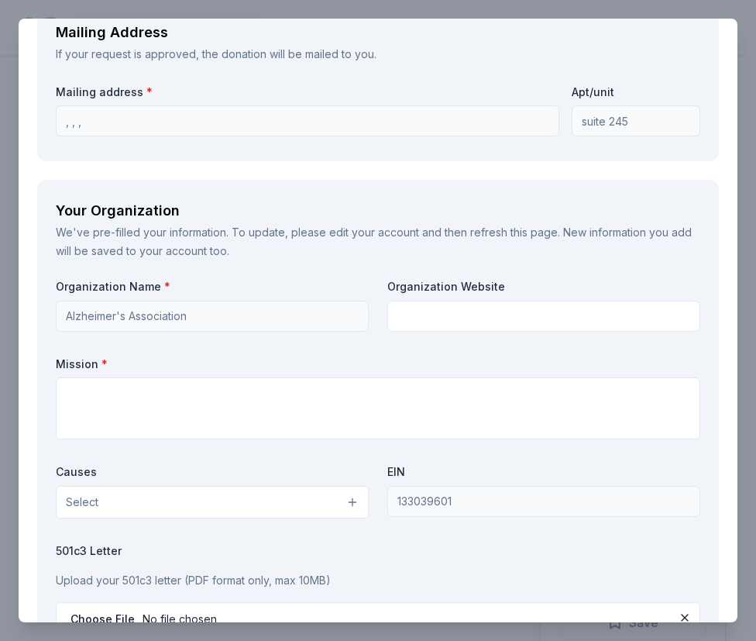
scroll to position [1501, 0]
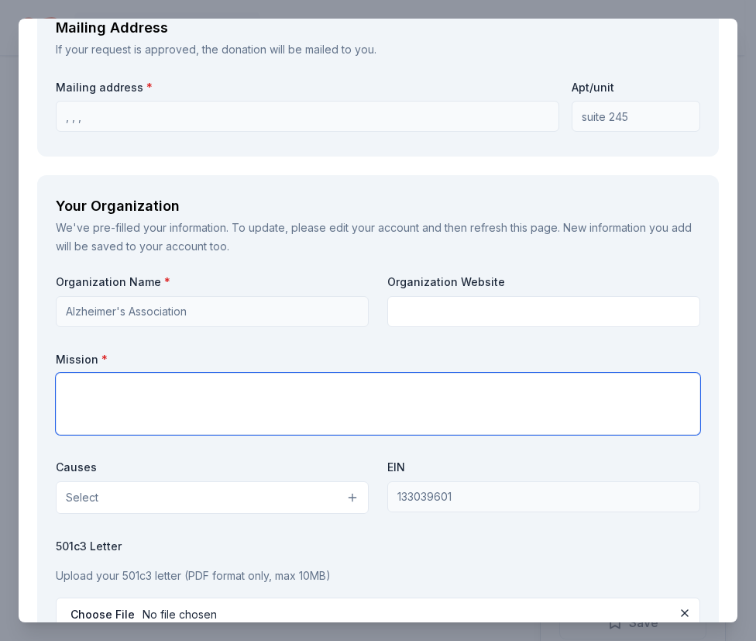
click at [160, 400] on textarea at bounding box center [378, 404] width 645 height 62
paste textarea "I’m reaching out on behalf of the Alzheimer’s Association as we prepare for the…"
type textarea "I’m reaching out on behalf of the Alzheimer’s Association as we prepare for the…"
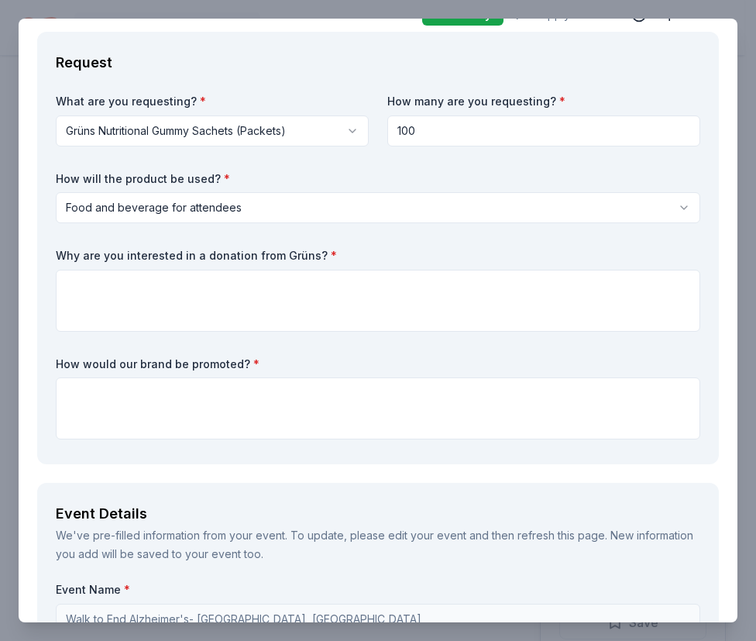
scroll to position [66, 0]
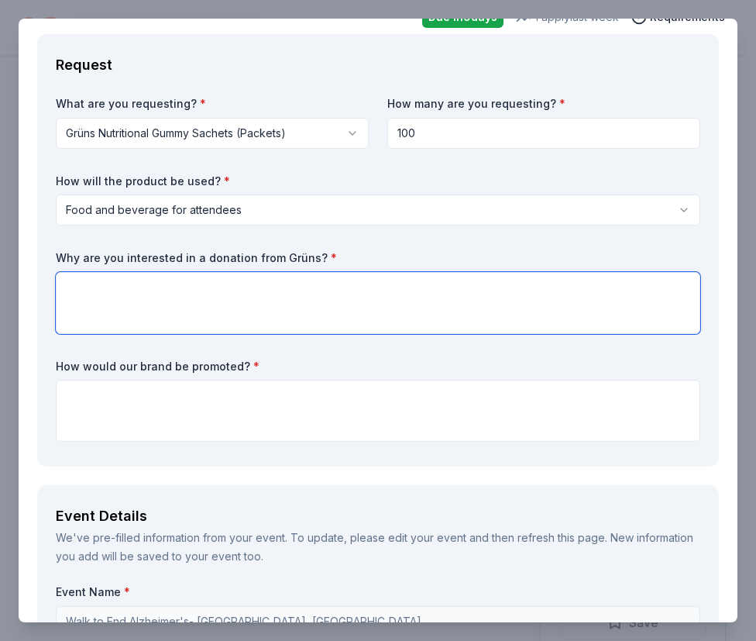
click at [198, 314] on textarea at bounding box center [378, 303] width 645 height 62
paste textarea "I’m reaching out on behalf of the Alzheimer’s Association as we prepare for the…"
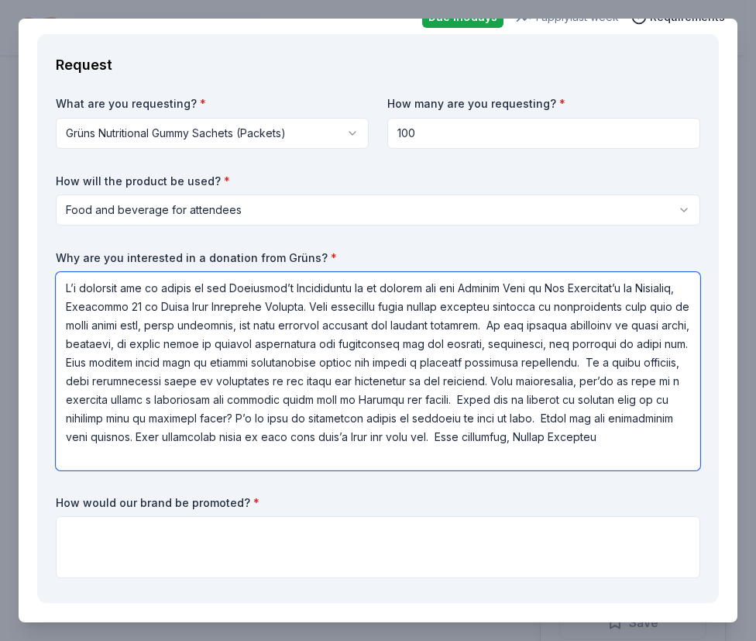
click at [636, 326] on textarea at bounding box center [378, 371] width 645 height 198
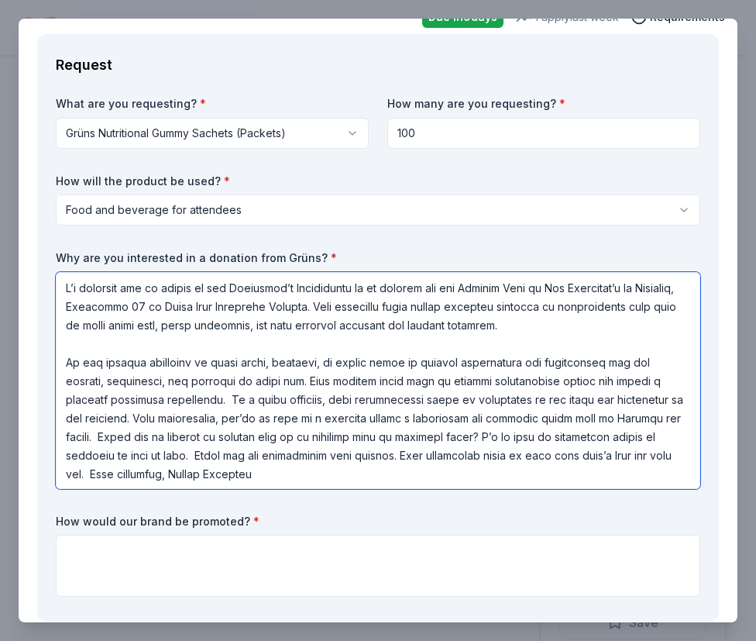
click at [243, 401] on textarea at bounding box center [378, 380] width 645 height 217
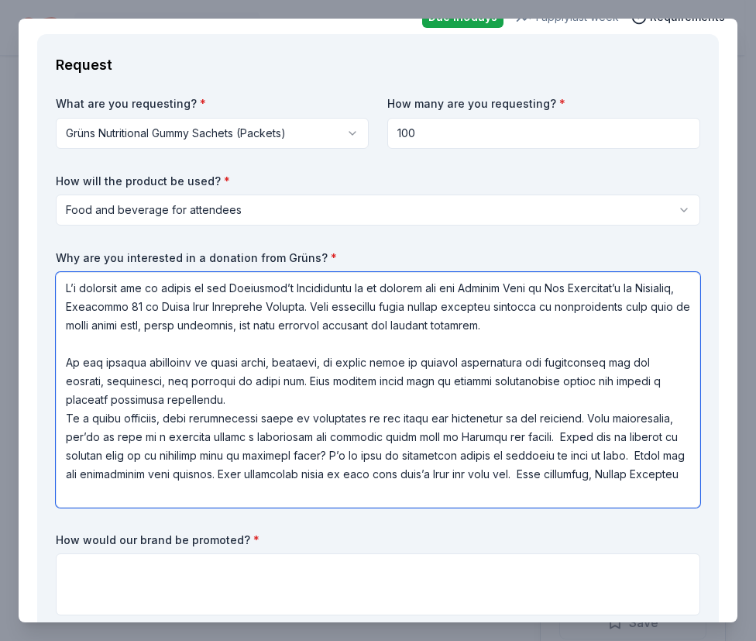
drag, startPoint x: 67, startPoint y: 416, endPoint x: 595, endPoint y: 420, distance: 528.6
click at [595, 420] on textarea at bounding box center [378, 390] width 645 height 236
type textarea "I’m reaching out on behalf of the Alzheimer’s Association as we prepare for the…"
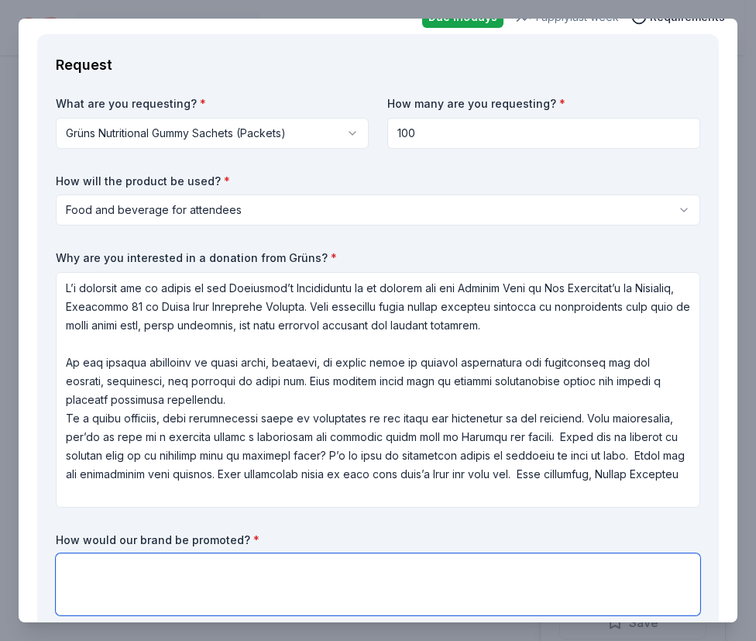
click at [273, 579] on textarea at bounding box center [378, 584] width 645 height 62
paste textarea "As a local favorite, your contribution would be recognized at the event and cel…"
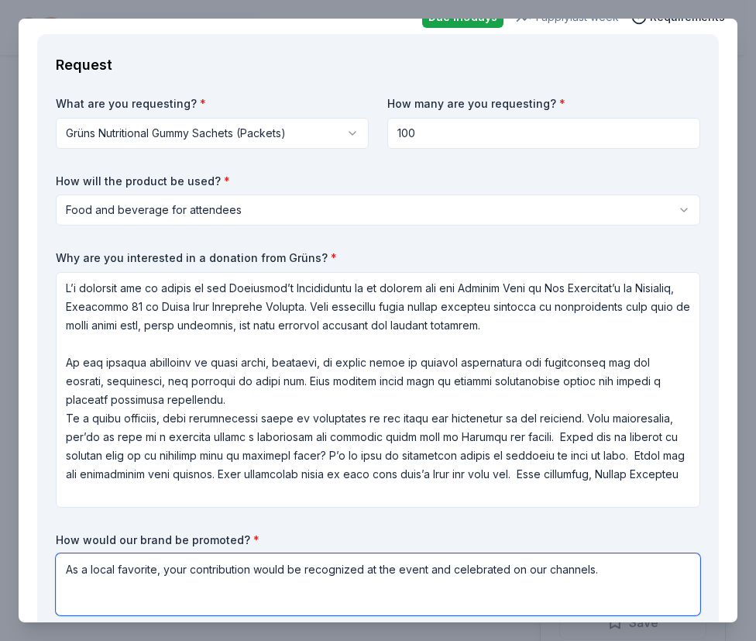
type textarea "As a local favorite, your contribution would be recognized at the event and cel…"
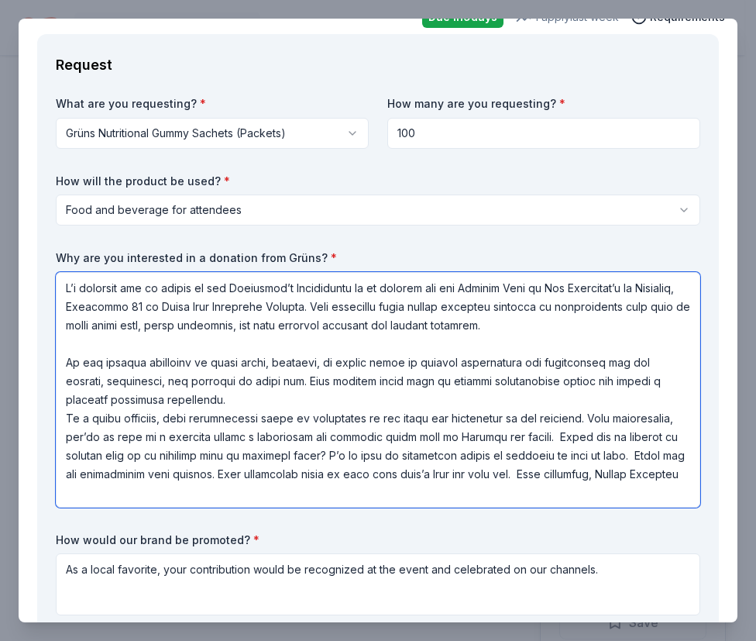
drag, startPoint x: 597, startPoint y: 418, endPoint x: 26, endPoint y: 421, distance: 571.2
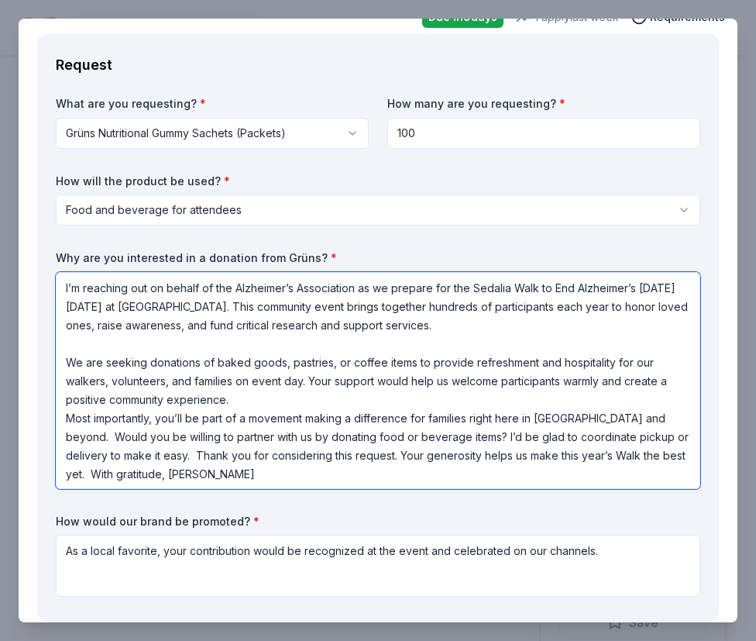
type textarea "I’m reaching out on behalf of the Alzheimer’s Association as we prepare for the…"
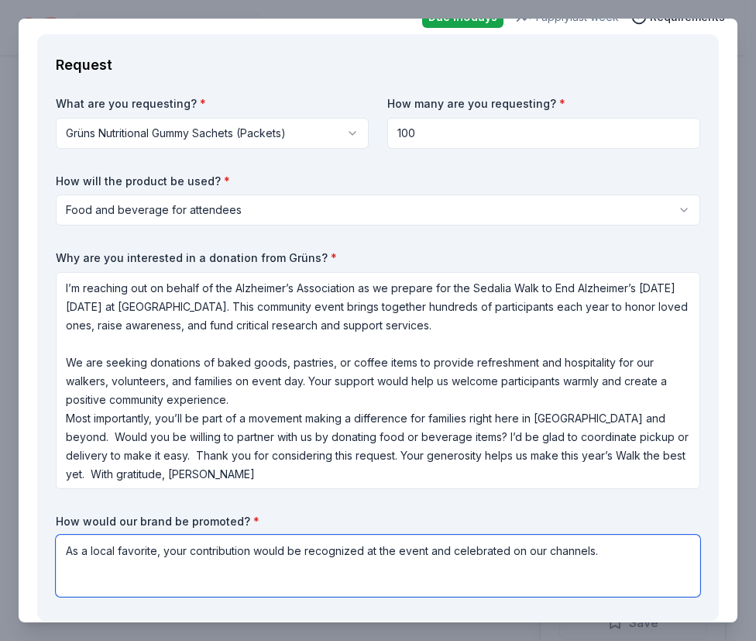
click at [594, 556] on textarea "As a local favorite, your contribution would be recognized at the event and cel…" at bounding box center [378, 566] width 645 height 62
type textarea "As a local favorite, your contribution would be recognized at the event and cel…"
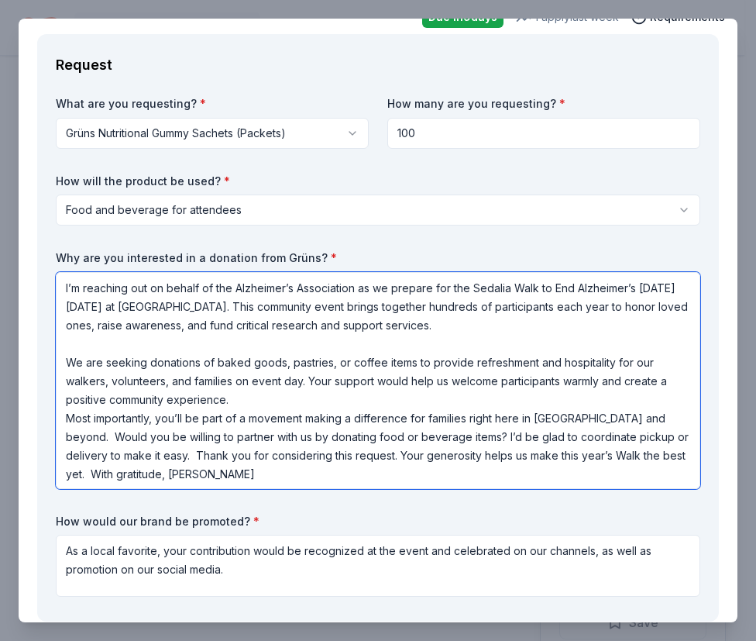
drag, startPoint x: 401, startPoint y: 453, endPoint x: 433, endPoint y: 474, distance: 37.6
click at [433, 474] on textarea "I’m reaching out on behalf of the Alzheimer’s Association as we prepare for the…" at bounding box center [378, 380] width 645 height 217
click at [414, 474] on textarea "I’m reaching out on behalf of the Alzheimer’s Association as we prepare for the…" at bounding box center [378, 380] width 645 height 217
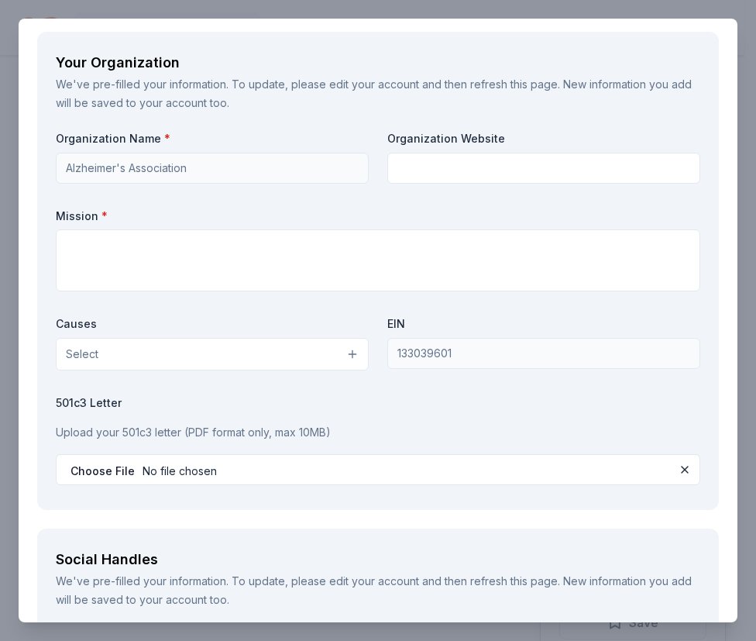
scroll to position [1799, 0]
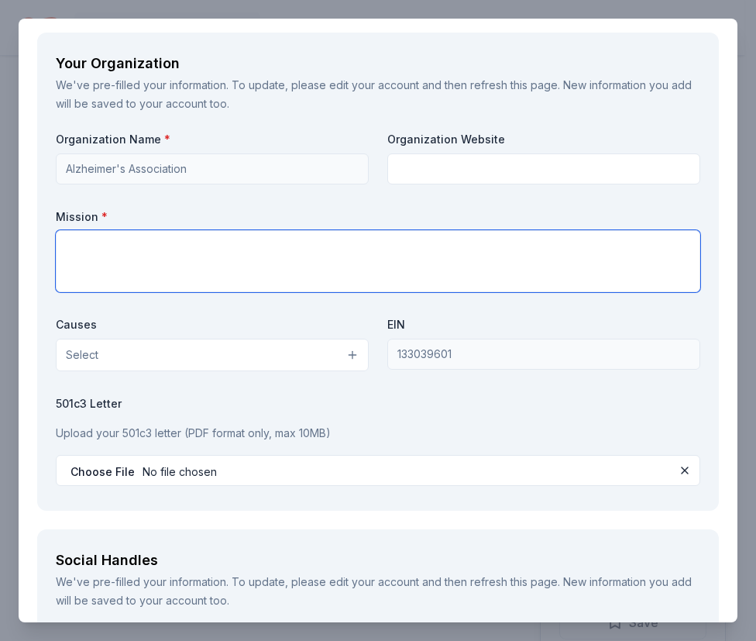
click at [369, 266] on textarea at bounding box center [378, 261] width 645 height 62
paste textarea "Held annually in more than 600 communities nationwide, the Alzheimer's Associat…"
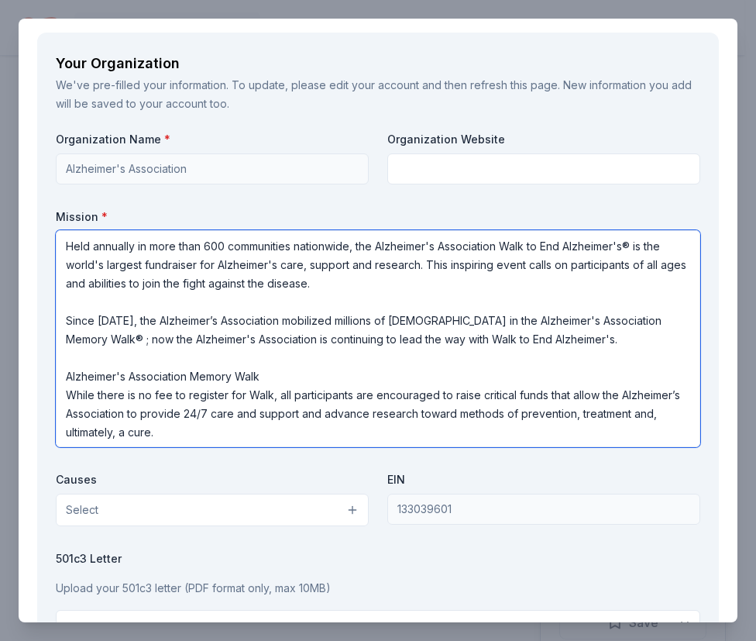
scroll to position [1, 0]
type textarea "Held annually in more than 600 communities nationwide, the Alzheimer's Associat…"
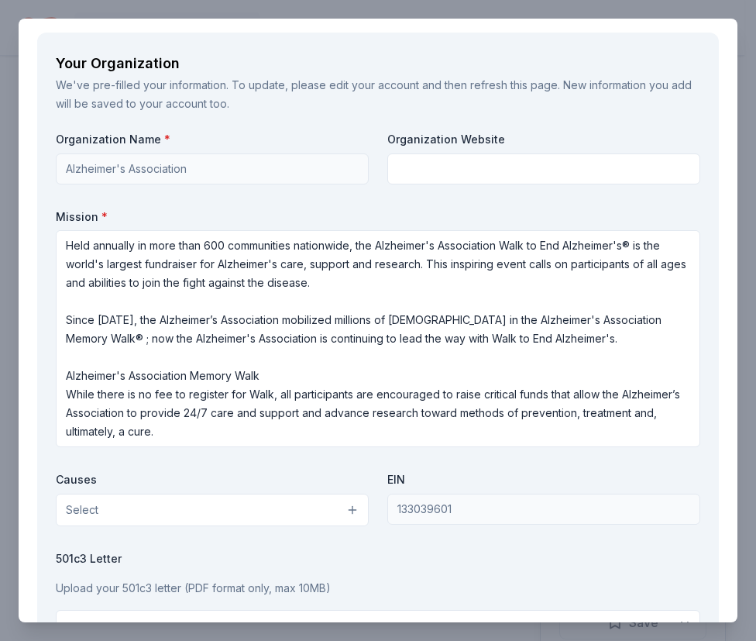
click at [277, 457] on div "Organization Name * Alzheimer's Association Organization Website Mission * Held…" at bounding box center [378, 389] width 645 height 515
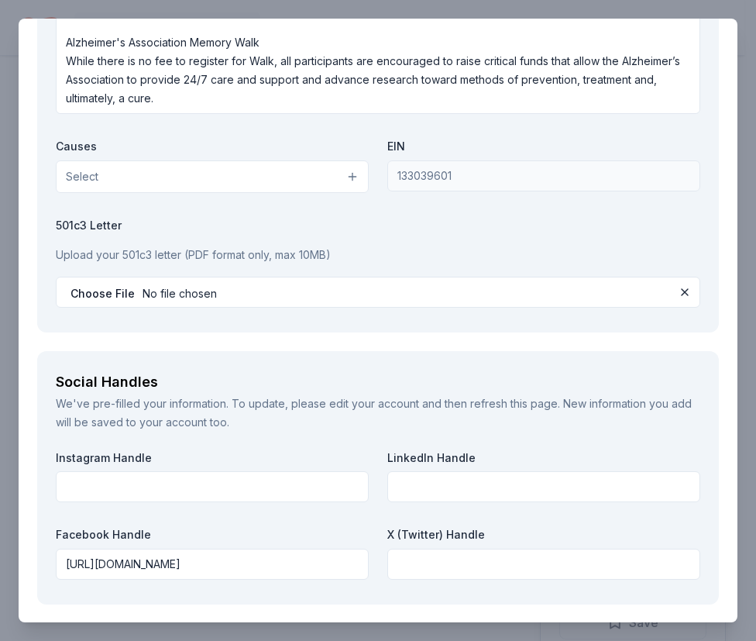
scroll to position [2187, 0]
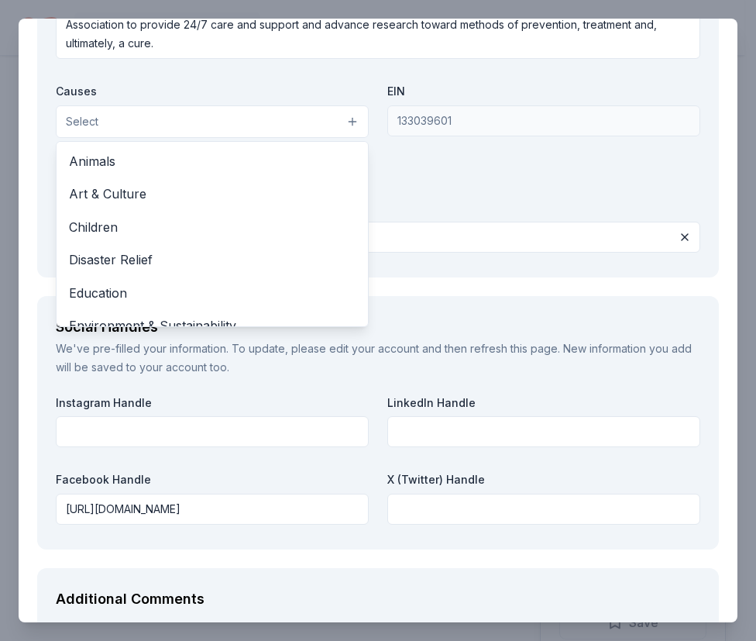
click at [341, 122] on button "Select" at bounding box center [212, 121] width 313 height 33
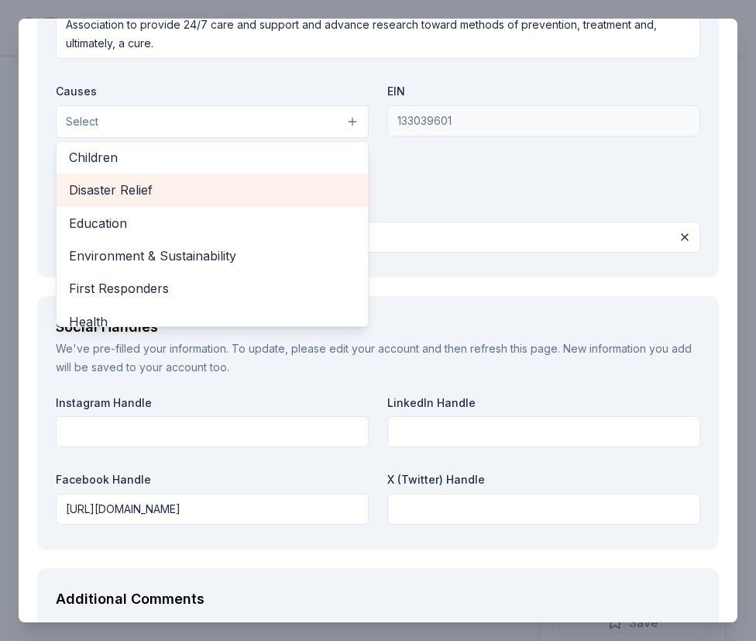
scroll to position [77, 0]
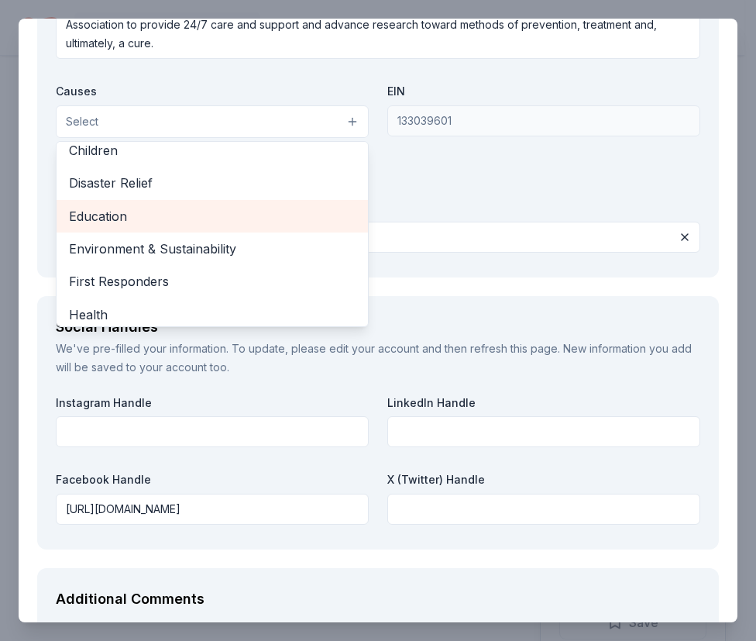
click at [265, 228] on div "Education" at bounding box center [213, 216] width 312 height 33
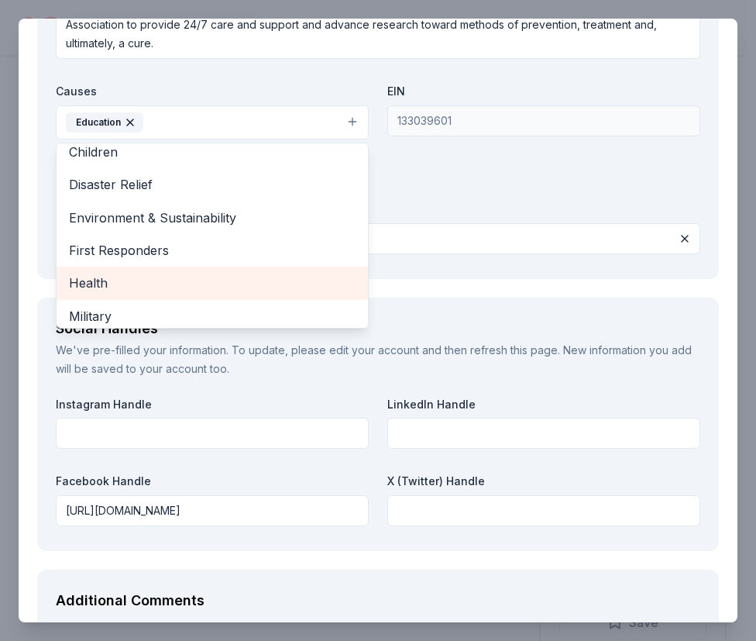
click at [248, 281] on span "Health" at bounding box center [212, 283] width 287 height 20
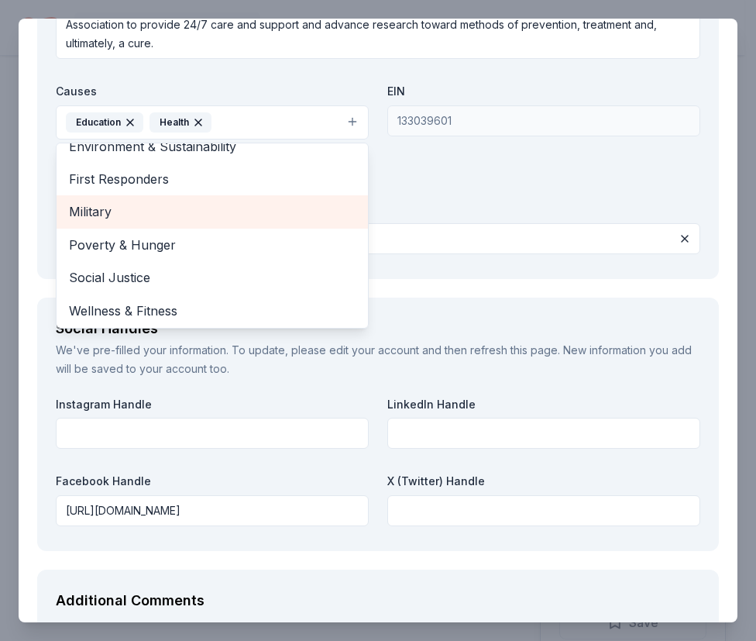
scroll to position [150, 0]
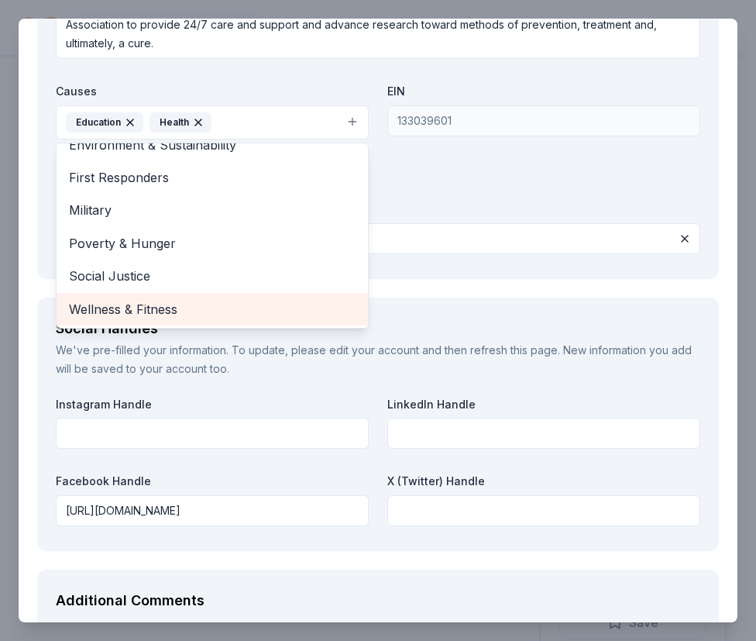
click at [222, 303] on span "Wellness & Fitness" at bounding box center [212, 309] width 287 height 20
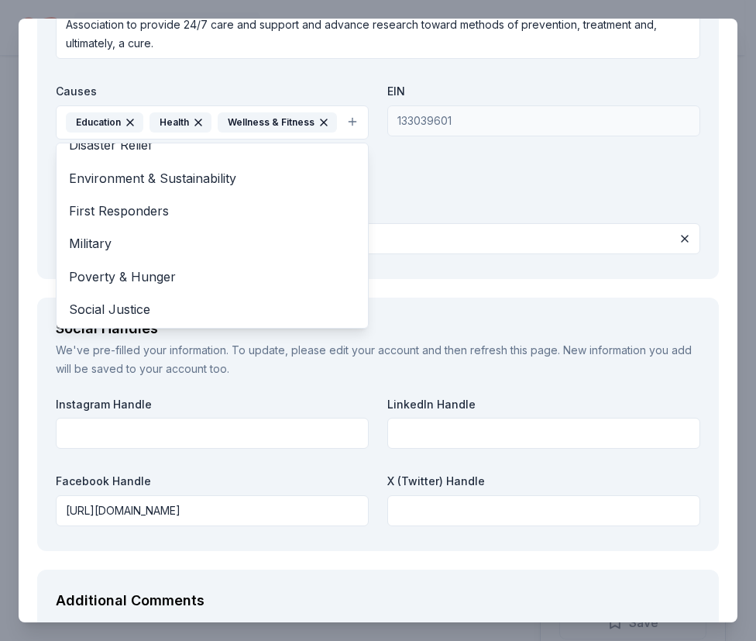
click at [499, 194] on div "Organization Name * Alzheimer's Association Organization Website Mission * Held…" at bounding box center [378, 1] width 645 height 516
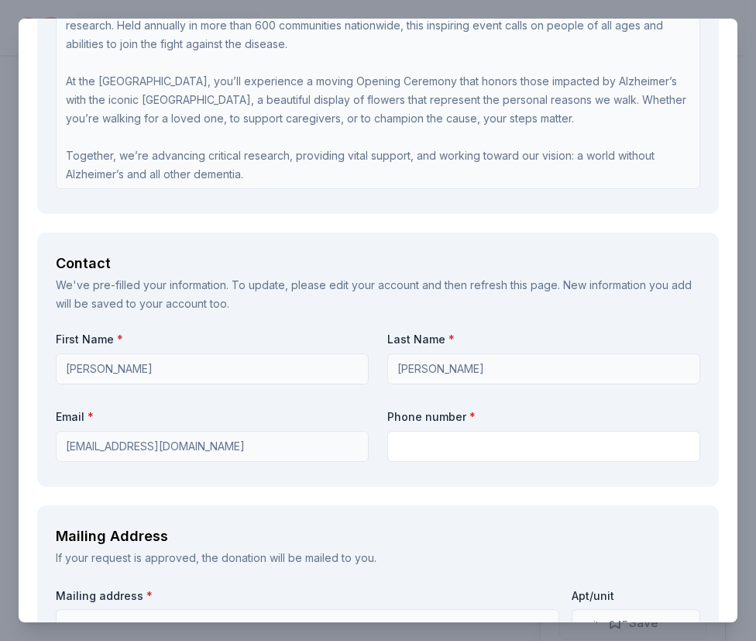
scroll to position [1149, 0]
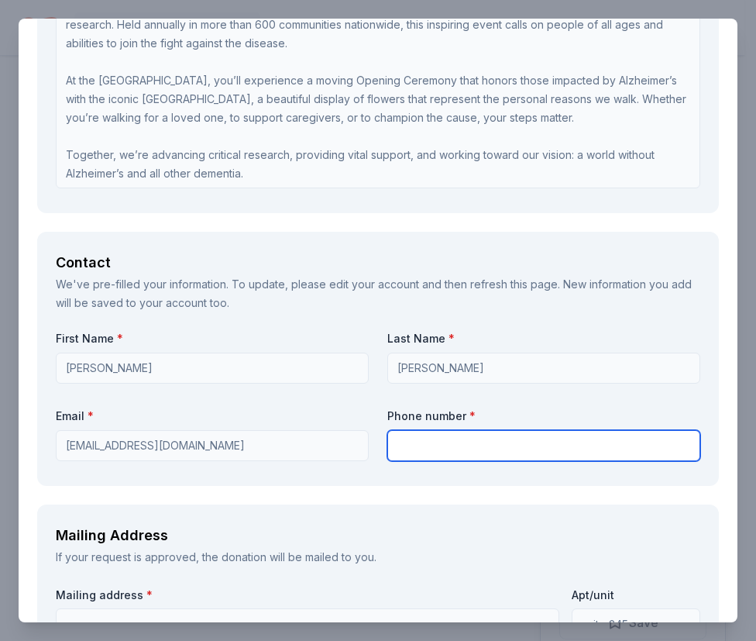
click at [440, 444] on input "text" at bounding box center [544, 445] width 313 height 31
type input "5733977578"
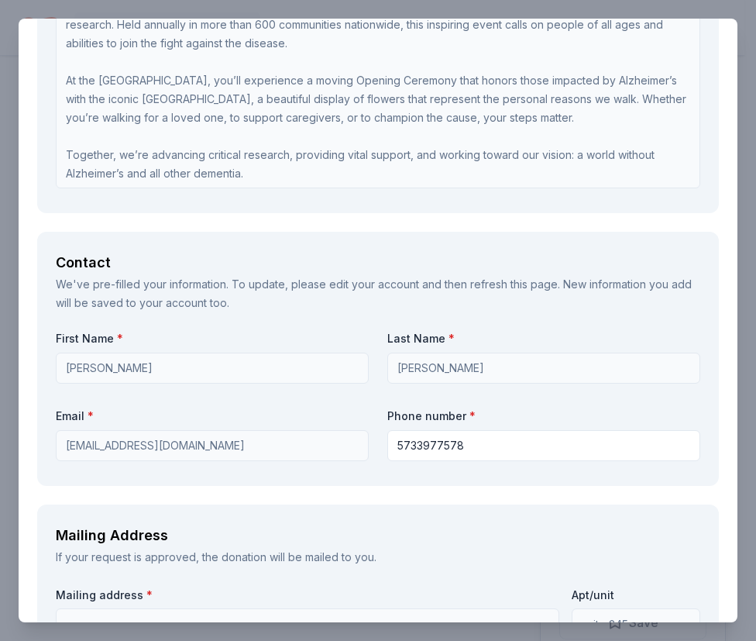
type input "Alzheimer's Association Greater Missouri Chapter"
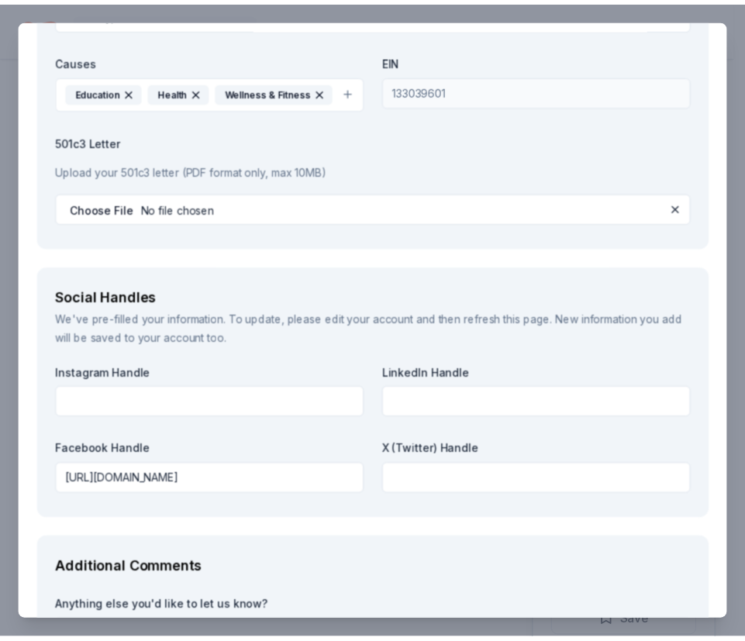
scroll to position [2382, 0]
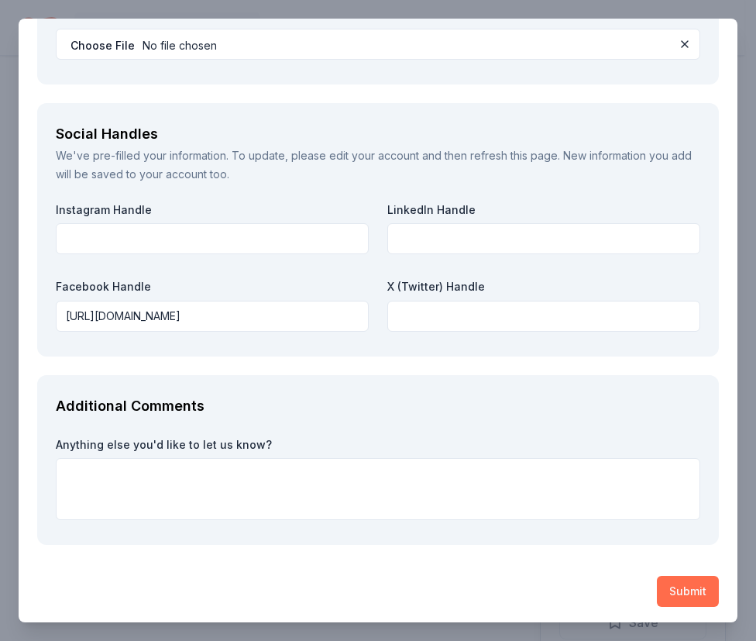
click at [671, 594] on button "Submit" at bounding box center [688, 591] width 62 height 31
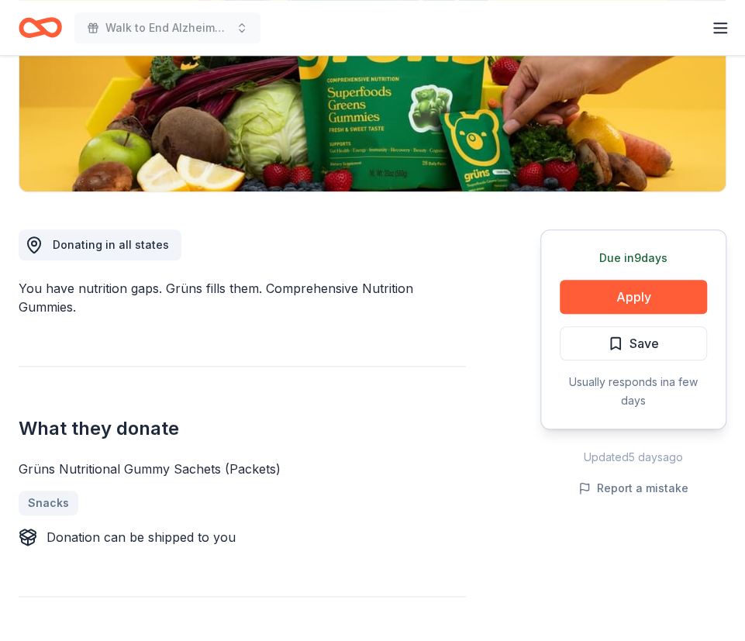
scroll to position [0, 0]
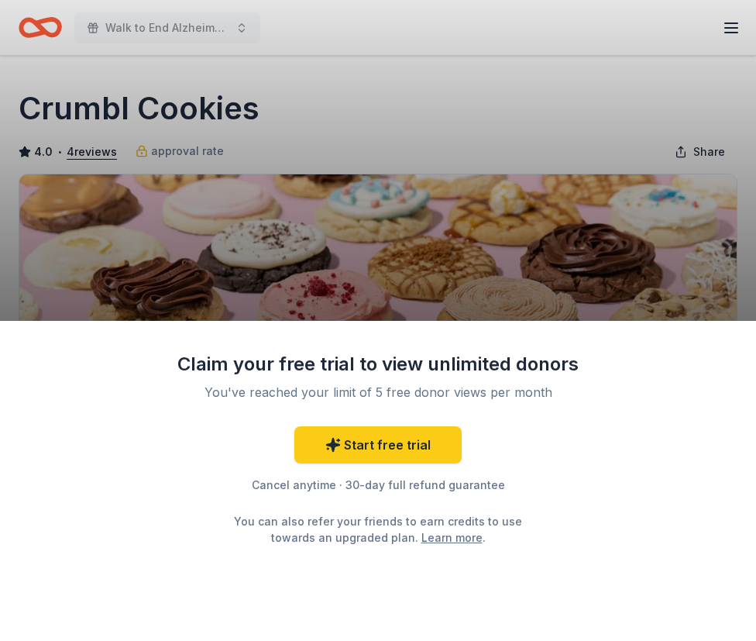
click at [646, 574] on div "Claim your free trial to view unlimited donors You've reached your limit of 5 f…" at bounding box center [378, 481] width 756 height 321
click at [510, 129] on div "Claim your free trial to view unlimited donors You've reached your limit of 5 f…" at bounding box center [378, 320] width 756 height 641
